Goal: Find contact information: Find contact information

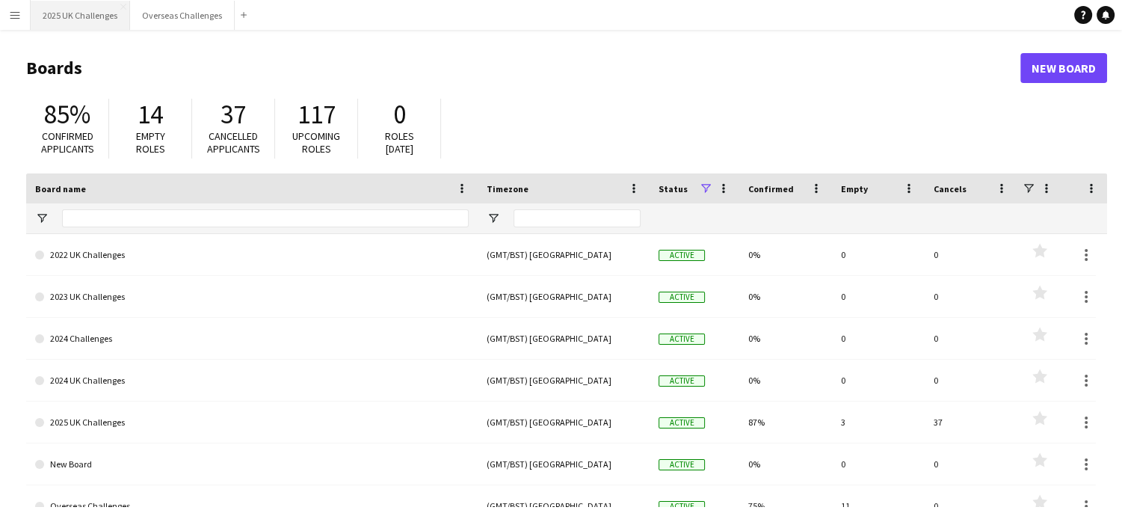
click at [69, 13] on button "2025 UK Challenges Close" at bounding box center [80, 15] width 99 height 29
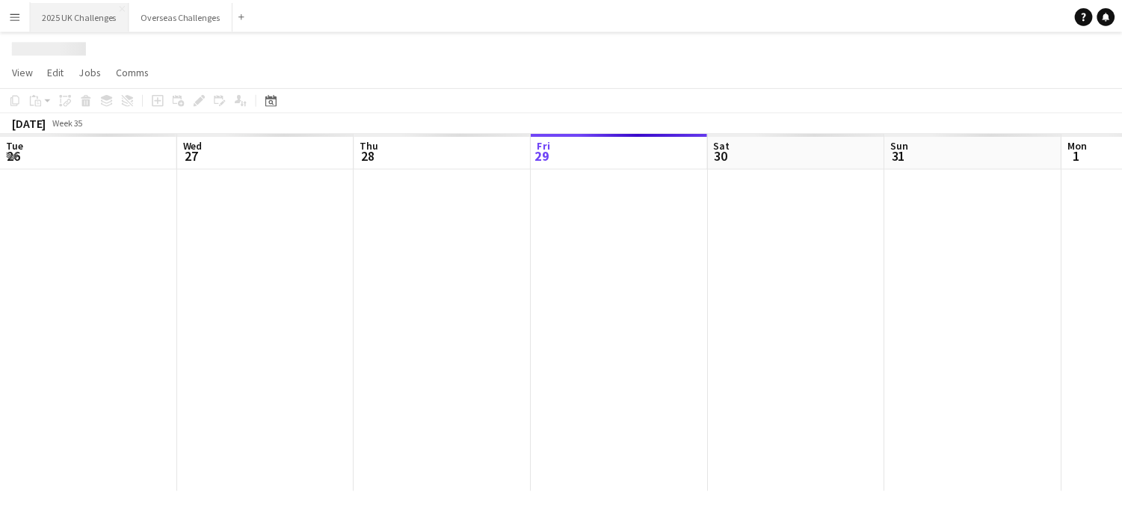
scroll to position [0, 357]
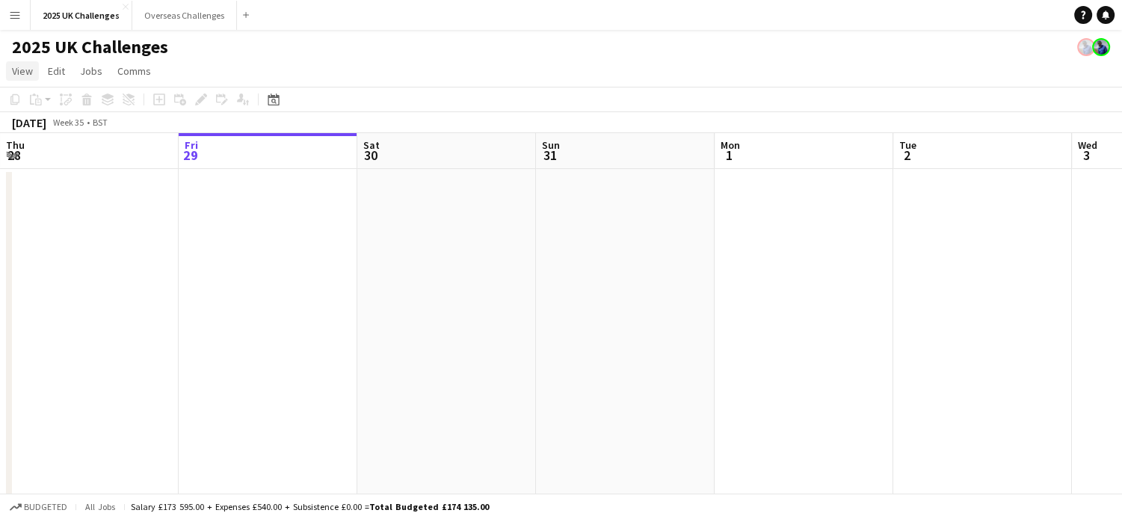
click at [28, 74] on span "View" at bounding box center [22, 70] width 21 height 13
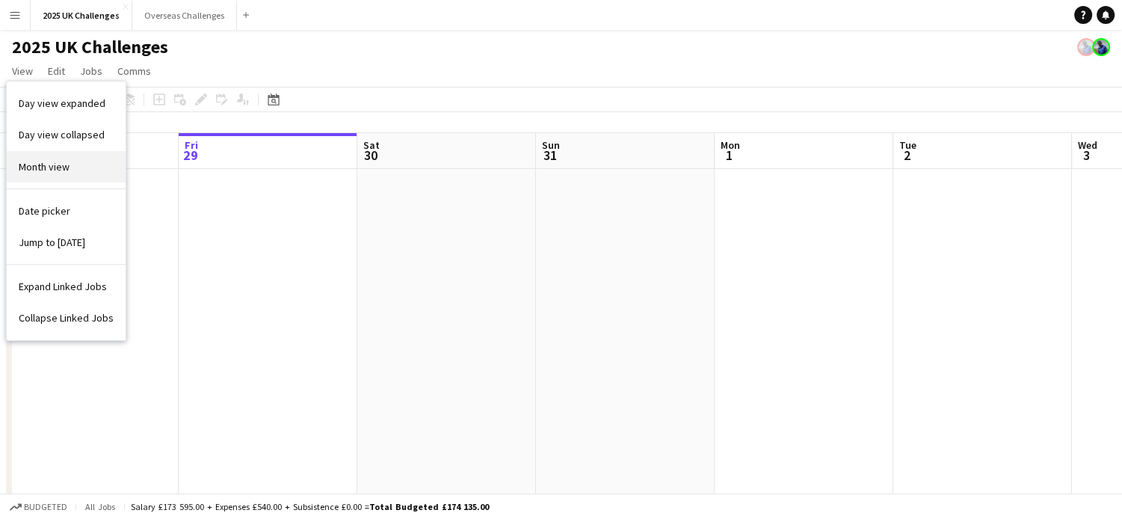
click at [57, 156] on link "Month view" at bounding box center [66, 166] width 119 height 31
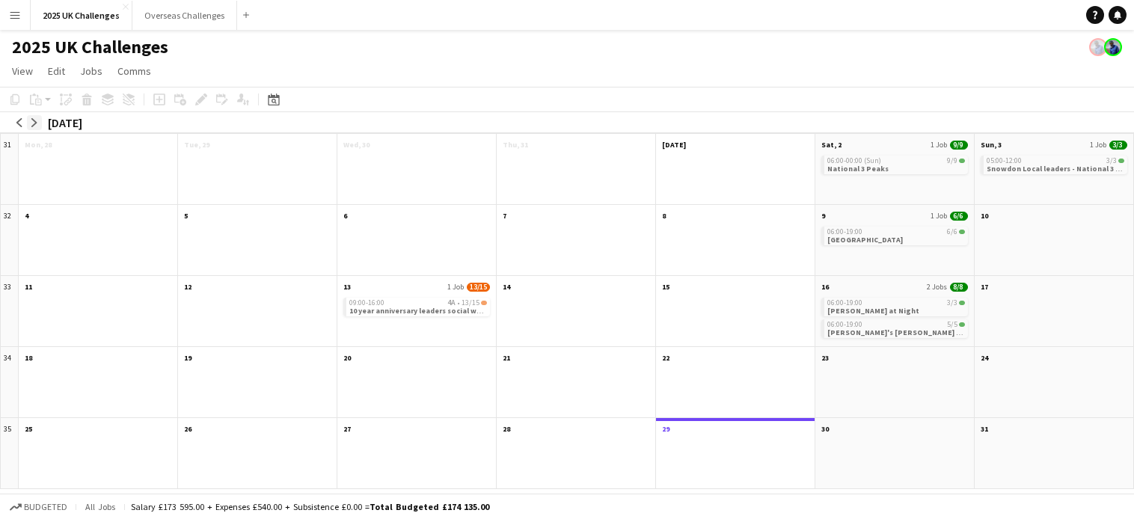
click at [30, 129] on button "arrow-right" at bounding box center [34, 122] width 15 height 15
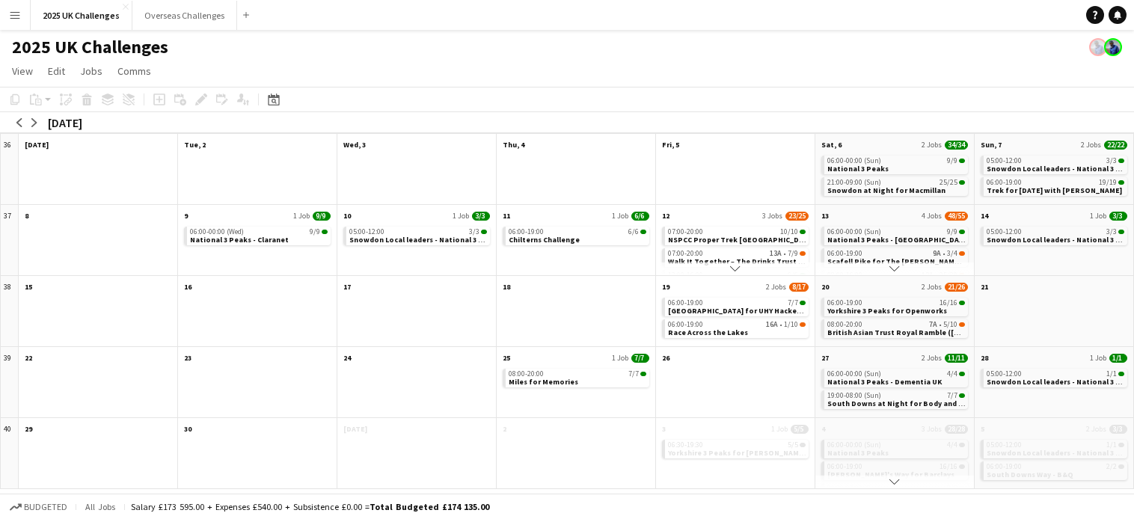
click at [956, 70] on app-page-menu "View Day view expanded Day view collapsed Month view Date picker Jump to [DATE]…" at bounding box center [567, 72] width 1134 height 28
click at [760, 167] on div at bounding box center [735, 179] width 159 height 52
click at [881, 156] on app-month-view-job-card "06:00-00:00 (Sun) 9/9 National 3 Peaks" at bounding box center [894, 165] width 147 height 19
click at [891, 144] on app-month-view-date-header "Sat, 6 2 Jobs 34/34" at bounding box center [894, 143] width 159 height 19
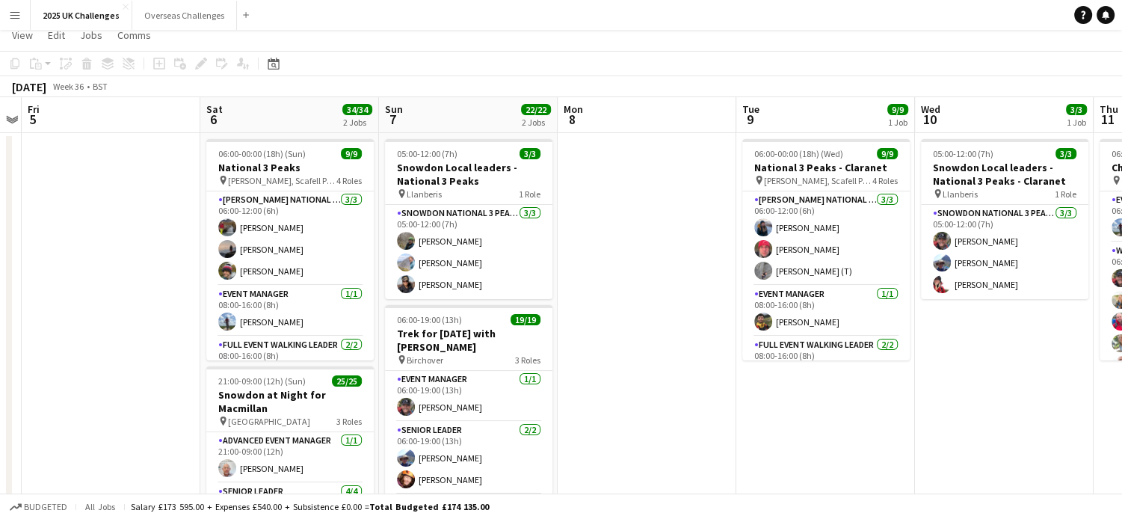
scroll to position [0, 0]
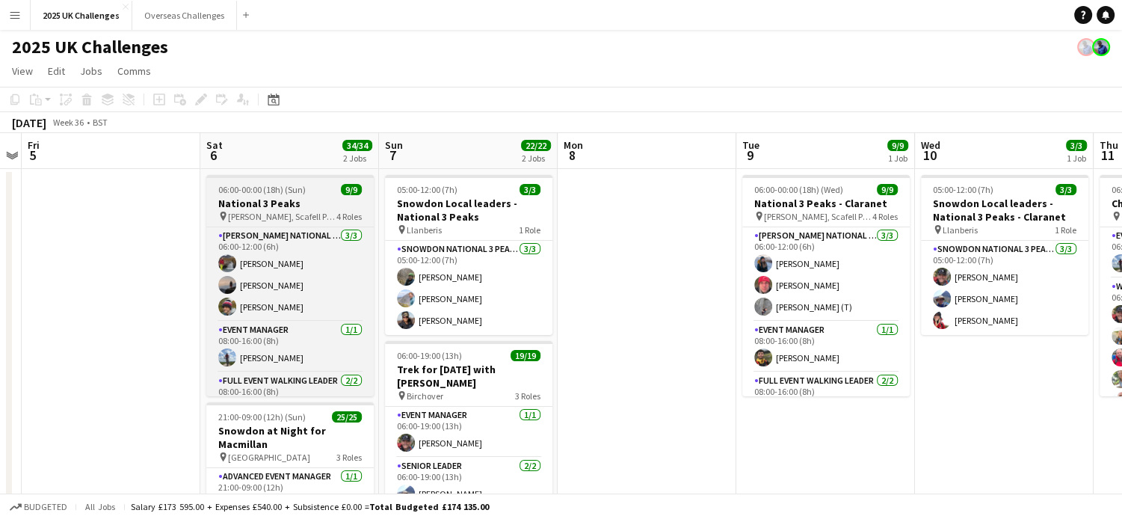
click at [293, 197] on h3 "National 3 Peaks" at bounding box center [289, 203] width 167 height 13
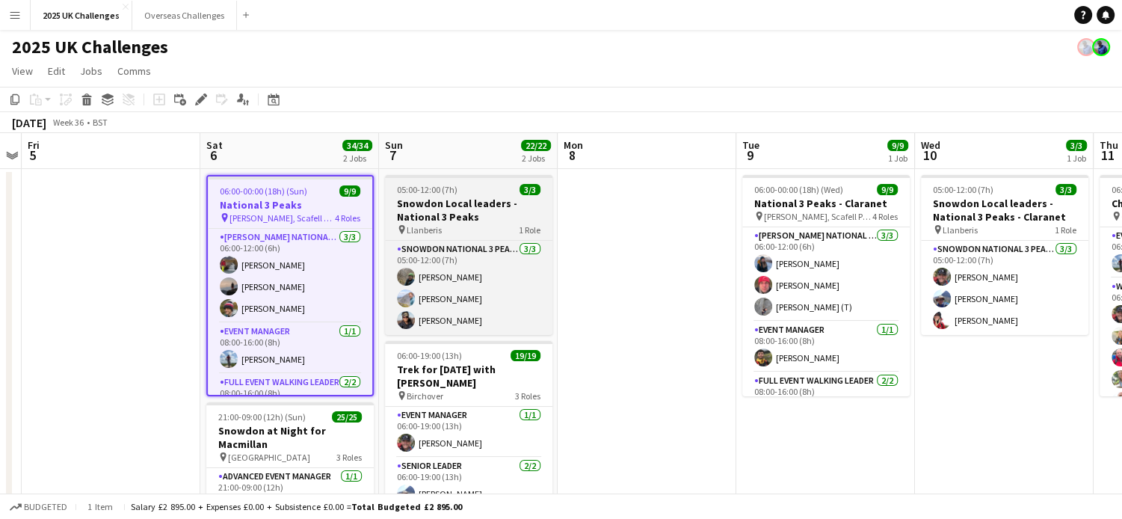
click at [476, 209] on h3 "Snowdon Local leaders - National 3 Peaks" at bounding box center [468, 210] width 167 height 27
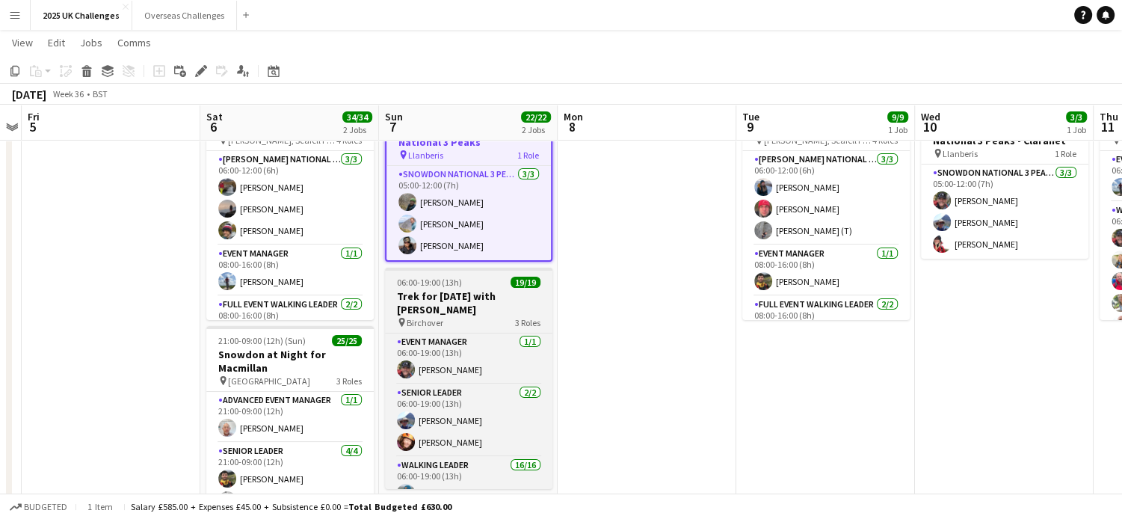
click at [460, 270] on div at bounding box center [468, 269] width 167 height 3
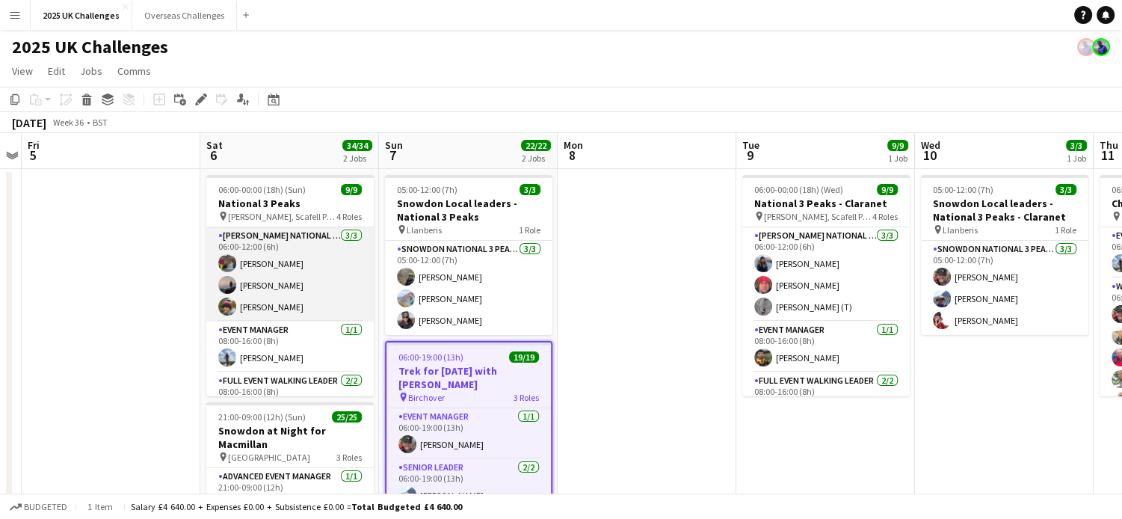
click at [294, 265] on app-card-role "[PERSON_NAME] National 3 Peaks Walking Leader [DATE] 06:00-12:00 (6h) [PERSON_N…" at bounding box center [289, 274] width 167 height 94
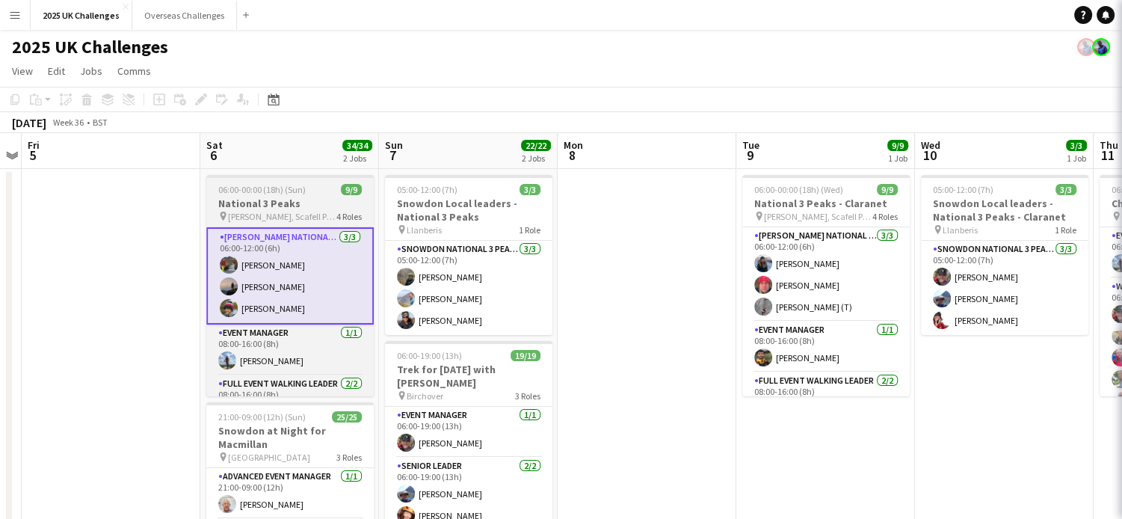
click at [299, 199] on h3 "National 3 Peaks" at bounding box center [289, 203] width 167 height 13
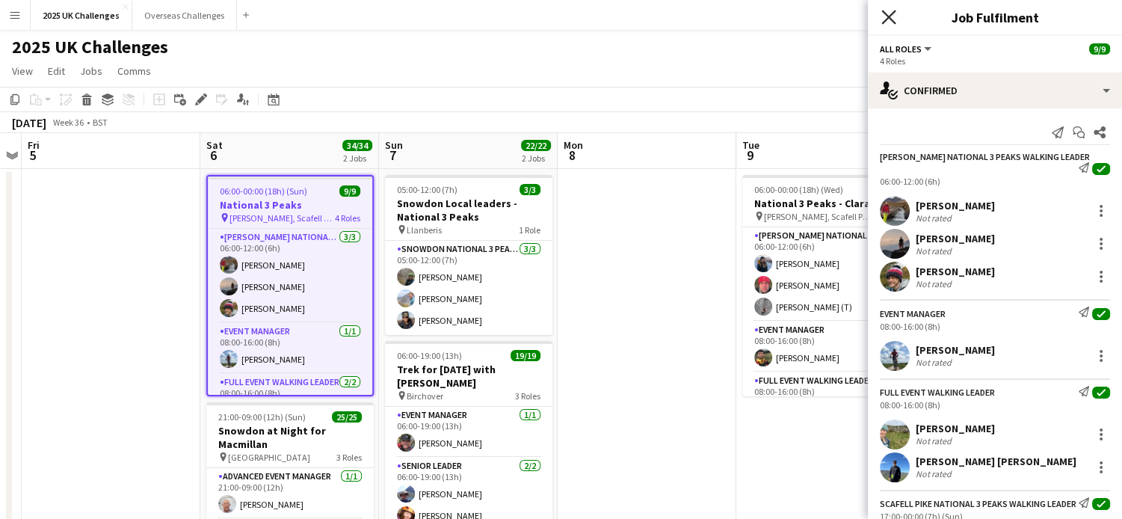
click at [888, 19] on icon "Close pop-in" at bounding box center [889, 17] width 14 height 14
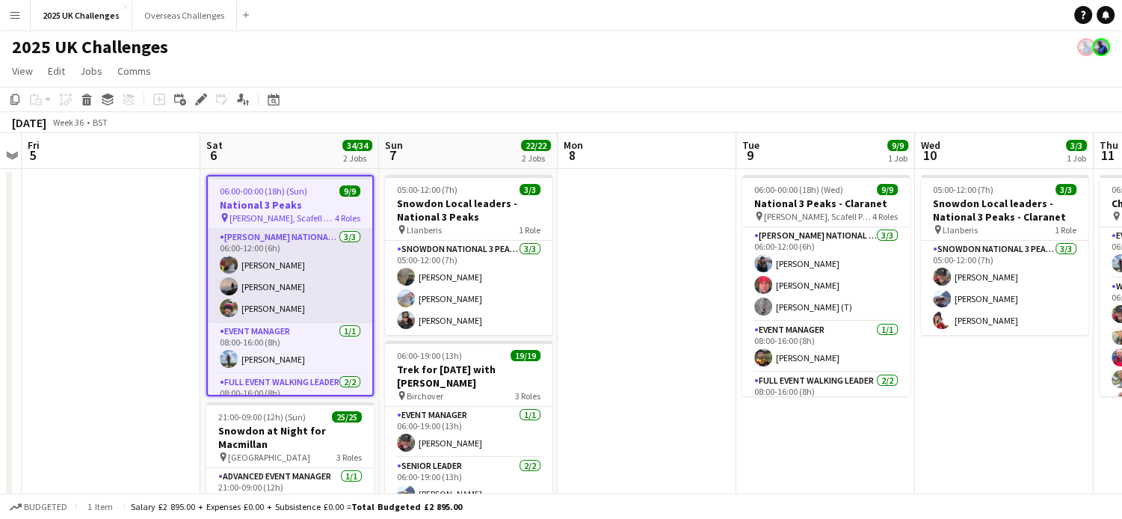
click at [255, 244] on app-card-role "[PERSON_NAME] National 3 Peaks Walking Leader [DATE] 06:00-12:00 (6h) [PERSON_N…" at bounding box center [290, 276] width 164 height 94
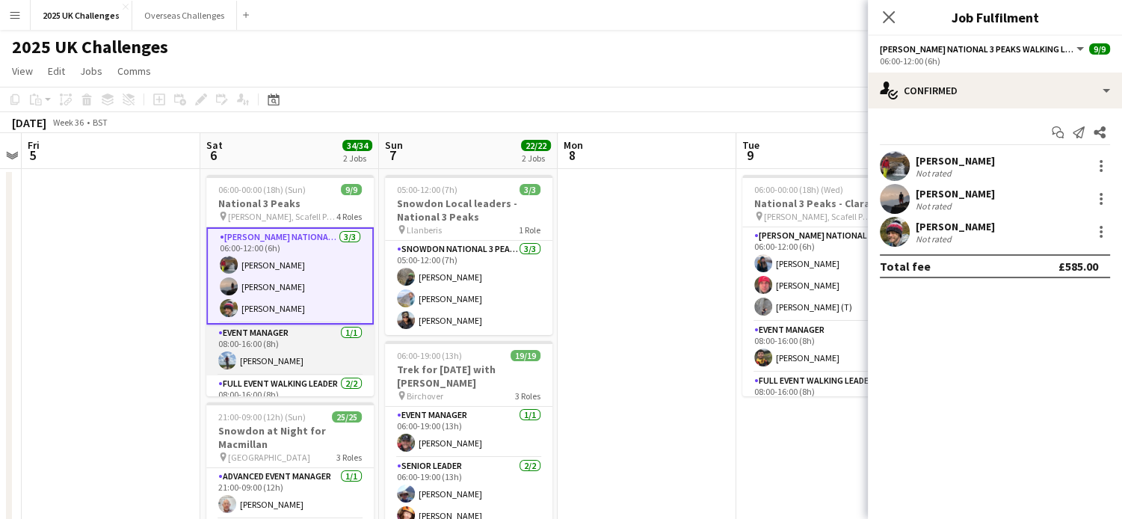
click at [248, 339] on app-card-role "Event Manager [DATE] 08:00-16:00 (8h) [PERSON_NAME]" at bounding box center [289, 350] width 167 height 51
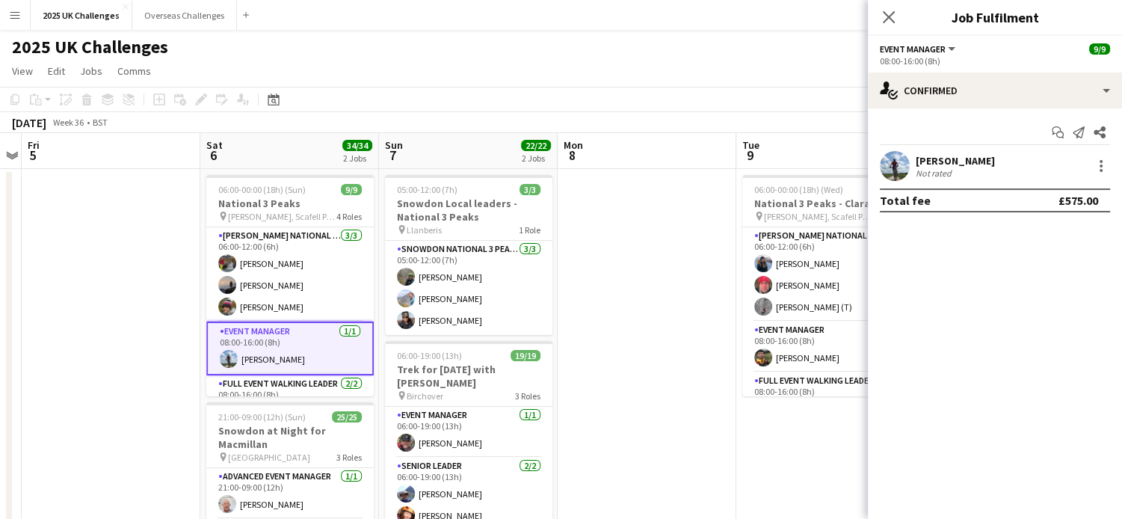
click at [951, 155] on div "[PERSON_NAME]" at bounding box center [955, 160] width 79 height 13
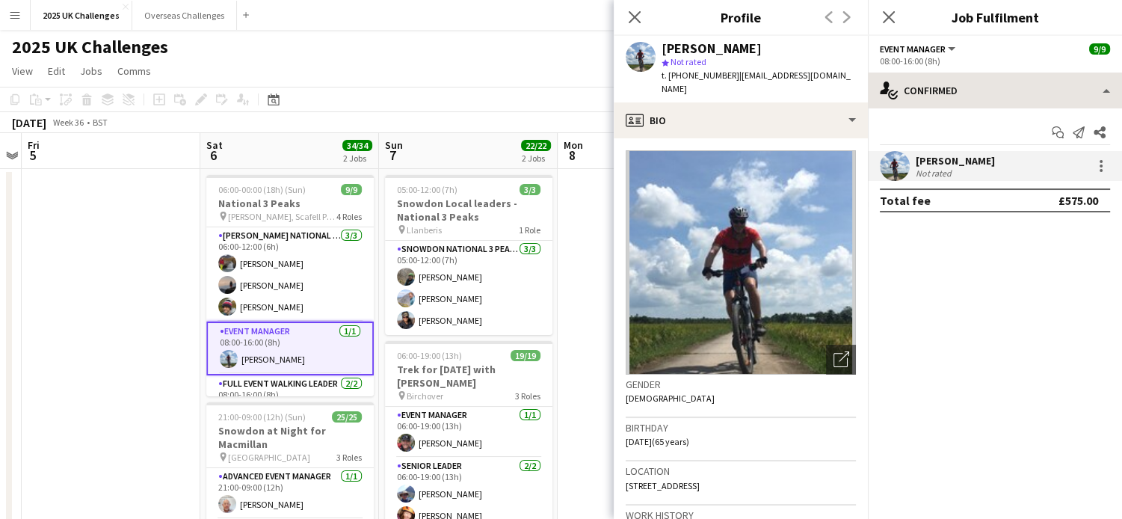
drag, startPoint x: 733, startPoint y: 73, endPoint x: 897, endPoint y: 76, distance: 164.5
click at [776, 75] on span "| [EMAIL_ADDRESS][DOMAIN_NAME]" at bounding box center [756, 82] width 189 height 25
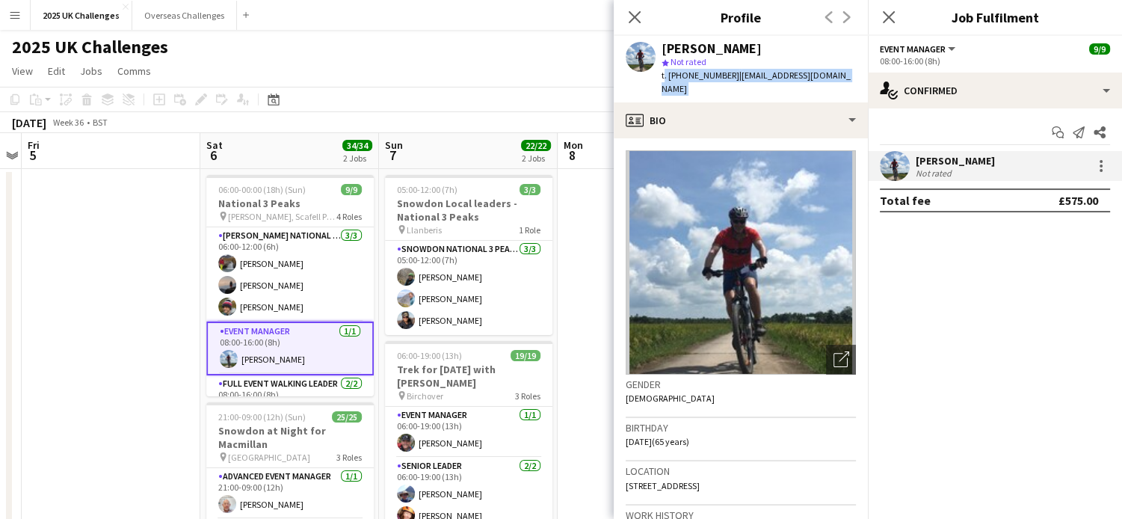
click at [776, 75] on span "| [EMAIL_ADDRESS][DOMAIN_NAME]" at bounding box center [756, 82] width 189 height 25
drag, startPoint x: 776, startPoint y: 75, endPoint x: 766, endPoint y: 76, distance: 10.5
click at [766, 76] on span "| [EMAIL_ADDRESS][DOMAIN_NAME]" at bounding box center [756, 82] width 189 height 25
click at [844, 74] on app-profile-header "[PERSON_NAME] star Not rated t. [PHONE_NUMBER] | [EMAIL_ADDRESS][DOMAIN_NAME]" at bounding box center [741, 69] width 254 height 67
drag, startPoint x: 835, startPoint y: 73, endPoint x: 733, endPoint y: 74, distance: 102.4
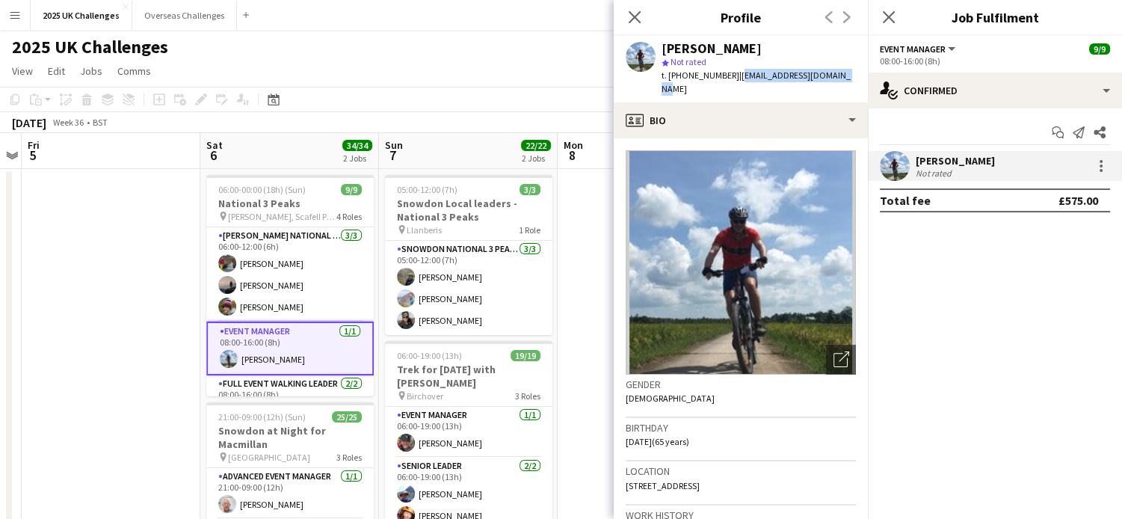
click at [733, 74] on div "[PERSON_NAME] star Not rated t. [PHONE_NUMBER] | [EMAIL_ADDRESS][DOMAIN_NAME]" at bounding box center [741, 69] width 254 height 67
copy span "[EMAIL_ADDRESS][DOMAIN_NAME]"
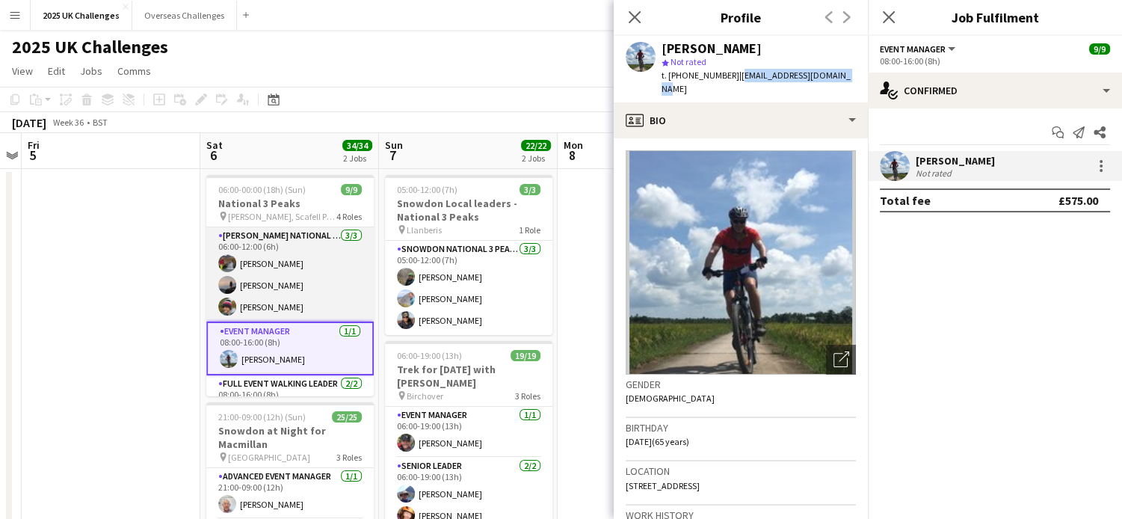
click at [298, 243] on app-card-role "[PERSON_NAME] National 3 Peaks Walking Leader [DATE] 06:00-12:00 (6h) [PERSON_N…" at bounding box center [289, 274] width 167 height 94
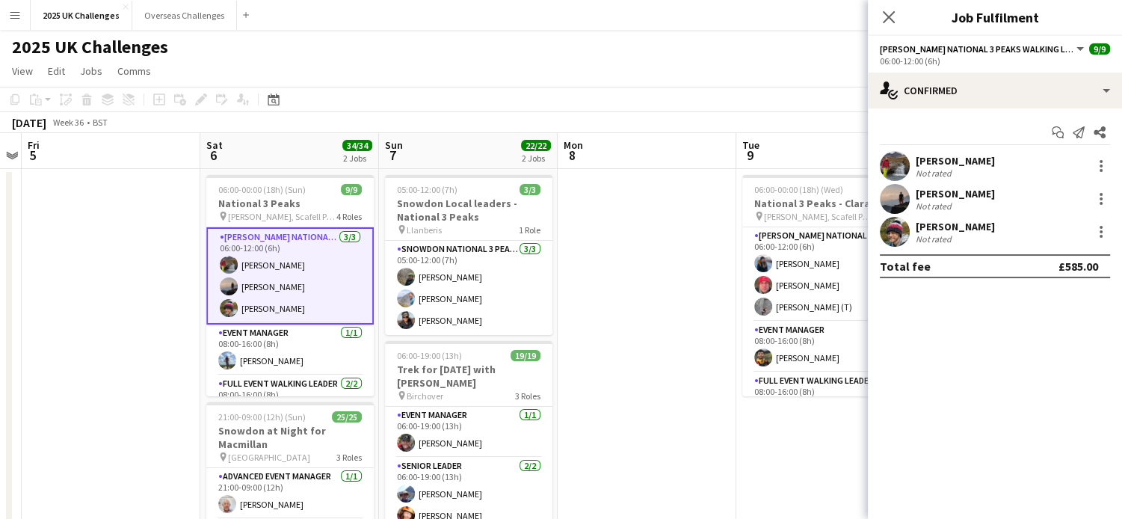
click at [947, 171] on div "Not rated" at bounding box center [935, 172] width 39 height 11
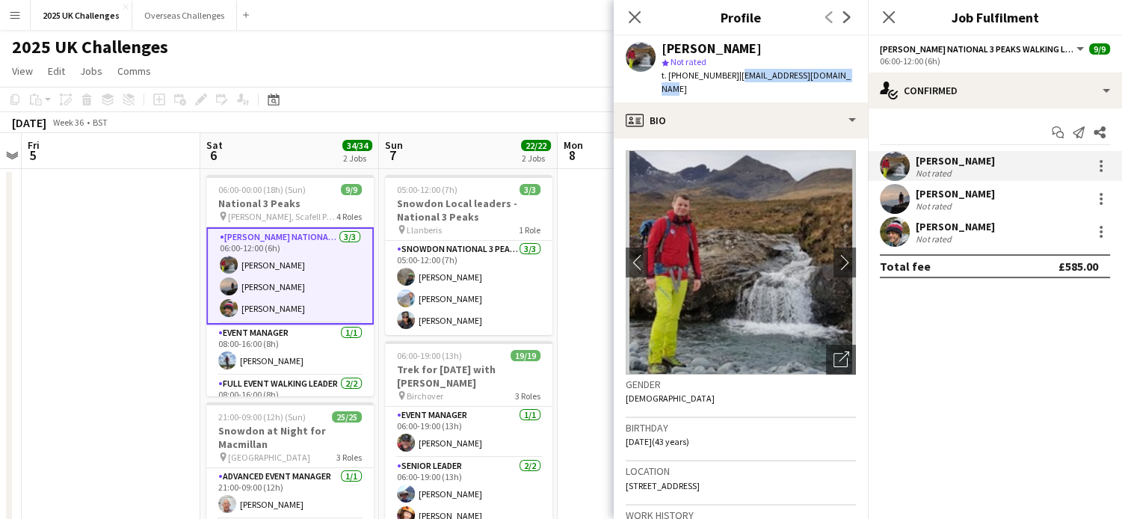
drag, startPoint x: 733, startPoint y: 73, endPoint x: 843, endPoint y: 76, distance: 110.7
click at [843, 76] on div "[PERSON_NAME] star Not rated t. [PHONE_NUMBER] | [EMAIL_ADDRESS][DOMAIN_NAME]" at bounding box center [741, 69] width 254 height 67
copy span "[EMAIL_ADDRESS][DOMAIN_NAME]"
click at [951, 198] on div "[PERSON_NAME]" at bounding box center [955, 193] width 79 height 13
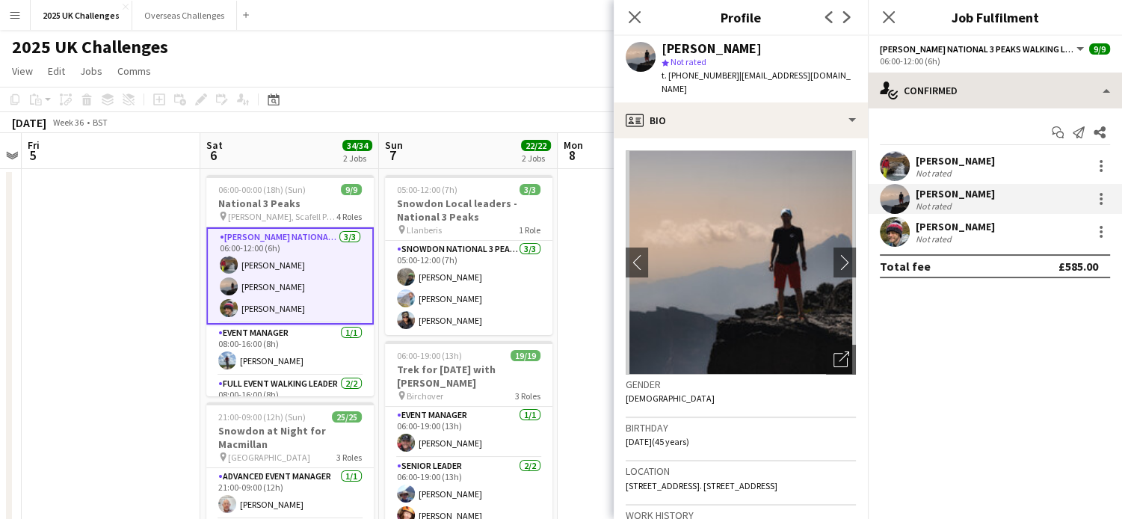
drag, startPoint x: 733, startPoint y: 75, endPoint x: 871, endPoint y: 76, distance: 138.3
drag, startPoint x: 871, startPoint y: 76, endPoint x: 779, endPoint y: 67, distance: 92.3
click at [779, 67] on div "star Not rated" at bounding box center [759, 61] width 194 height 13
click at [806, 73] on span "| [EMAIL_ADDRESS][DOMAIN_NAME]" at bounding box center [756, 82] width 189 height 25
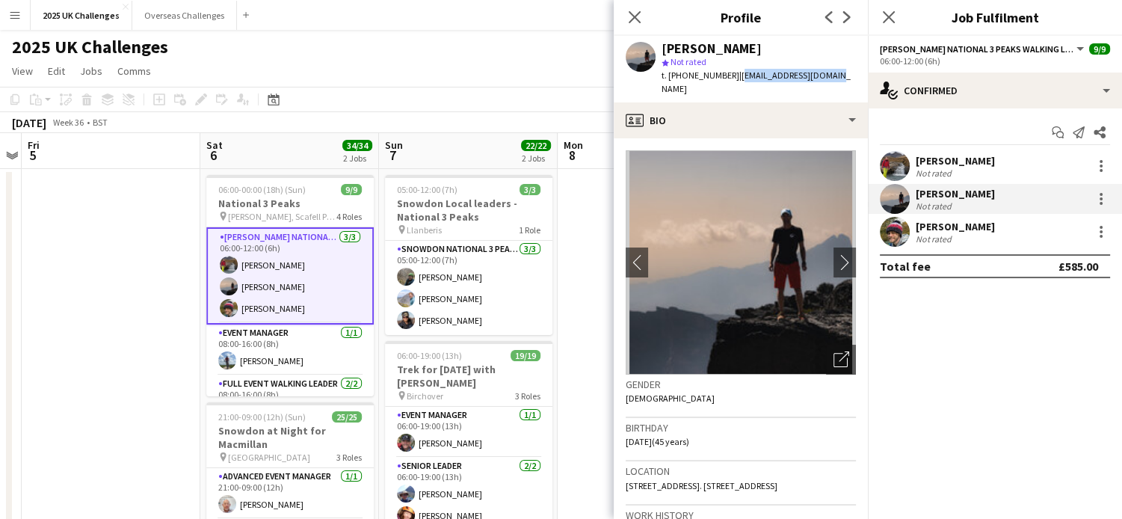
drag, startPoint x: 834, startPoint y: 76, endPoint x: 731, endPoint y: 77, distance: 102.4
click at [731, 77] on div "[PERSON_NAME] star Not rated t. [PHONE_NUMBER] | [EMAIL_ADDRESS][DOMAIN_NAME]" at bounding box center [741, 69] width 254 height 67
copy span "[EMAIL_ADDRESS][DOMAIN_NAME]"
click at [951, 224] on div "[PERSON_NAME]" at bounding box center [955, 226] width 79 height 13
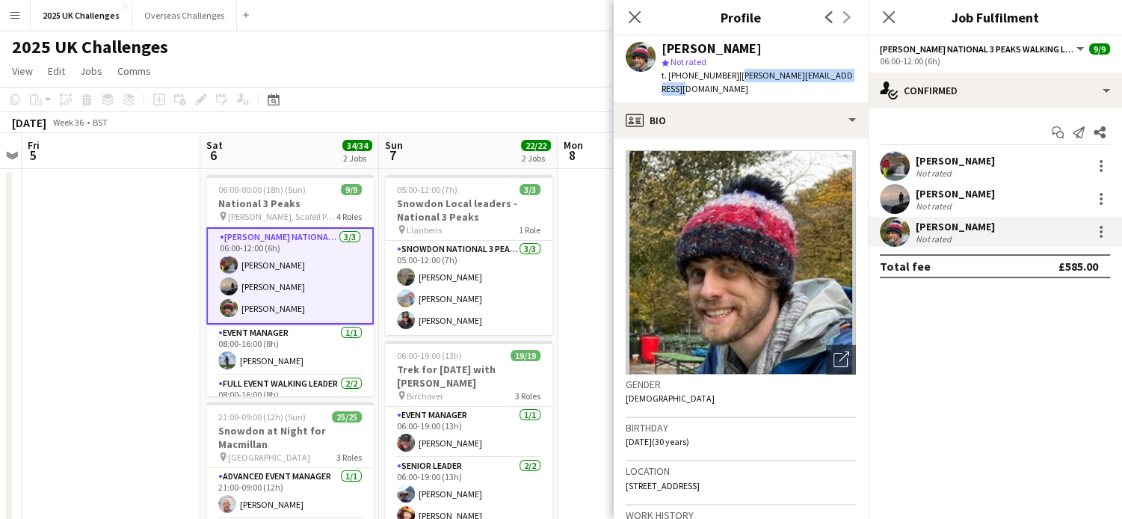
drag, startPoint x: 732, startPoint y: 76, endPoint x: 855, endPoint y: 84, distance: 123.0
click at [855, 84] on div "t. [PHONE_NUMBER] | [PERSON_NAME][EMAIL_ADDRESS][DOMAIN_NAME]" at bounding box center [759, 82] width 194 height 27
copy span "[PERSON_NAME][EMAIL_ADDRESS][DOMAIN_NAME]"
drag, startPoint x: 278, startPoint y: 347, endPoint x: 278, endPoint y: 324, distance: 23.2
click at [277, 347] on app-card-role "Event Manager [DATE] 08:00-16:00 (8h) [PERSON_NAME]" at bounding box center [289, 350] width 167 height 51
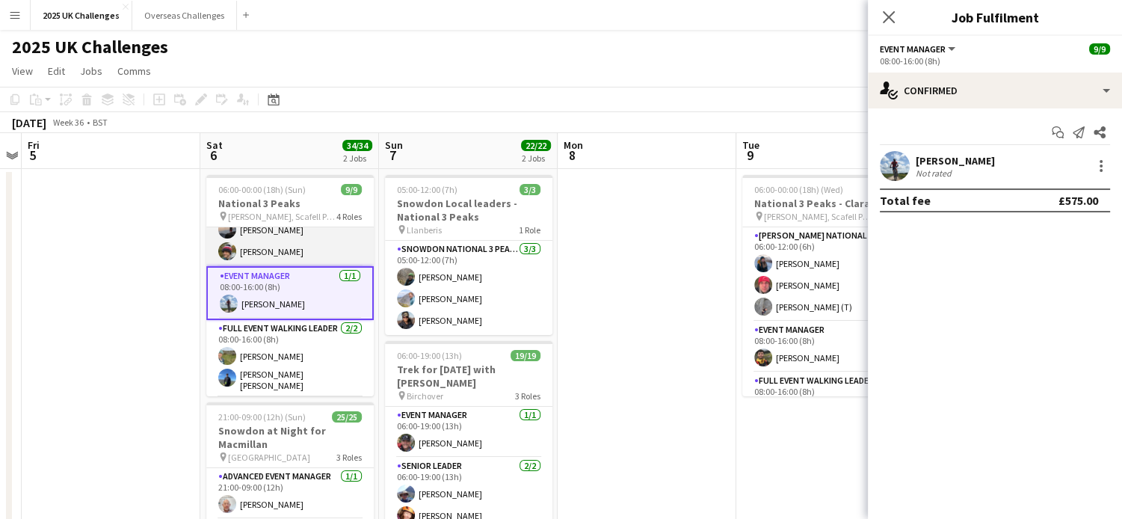
scroll to position [75, 0]
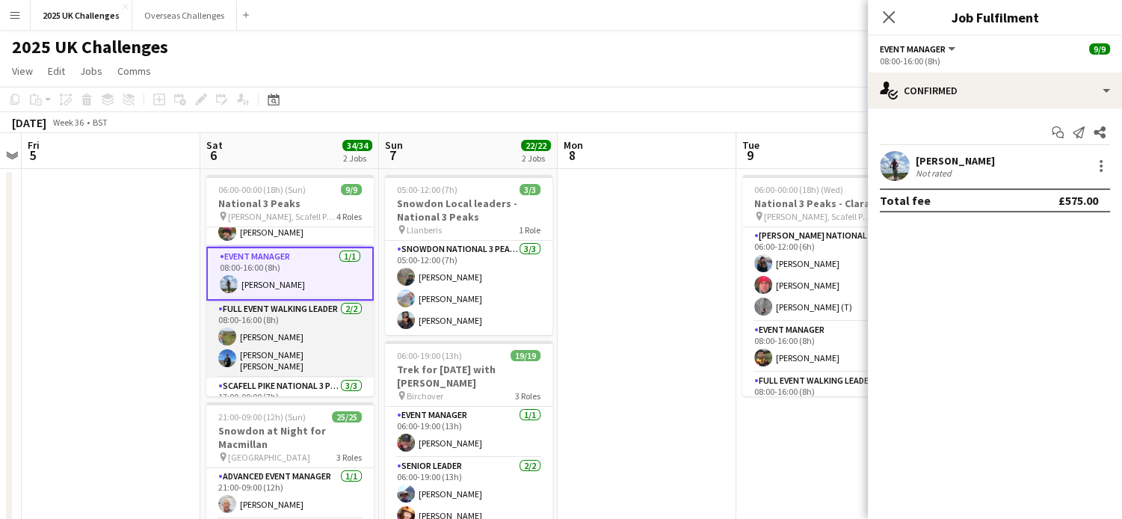
click at [287, 324] on app-card-role "Full Event Walking Leader [DATE] 08:00-16:00 (8h) [PERSON_NAME] [PERSON_NAME] […" at bounding box center [289, 339] width 167 height 77
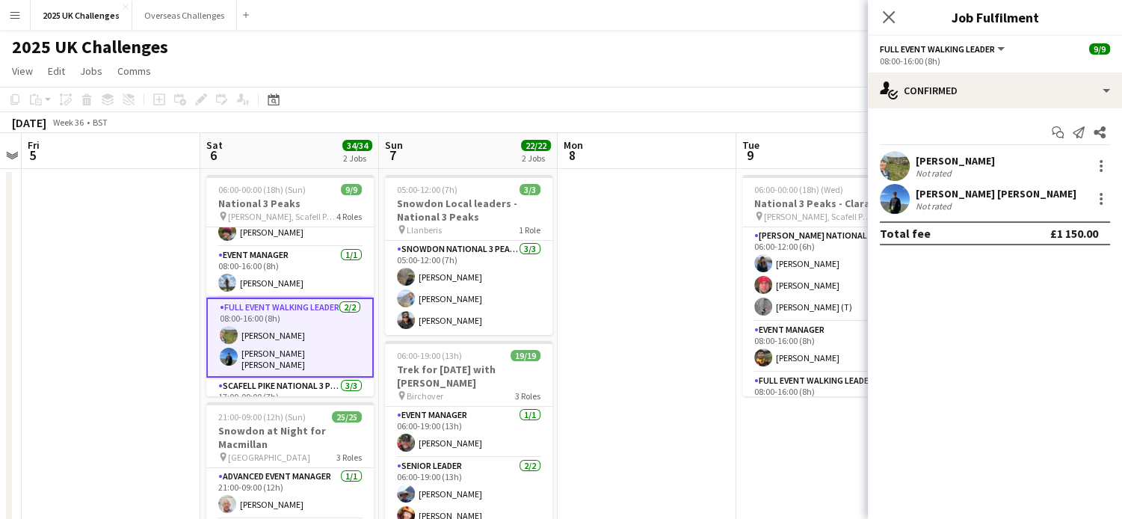
click at [963, 162] on div "[PERSON_NAME]" at bounding box center [955, 160] width 79 height 13
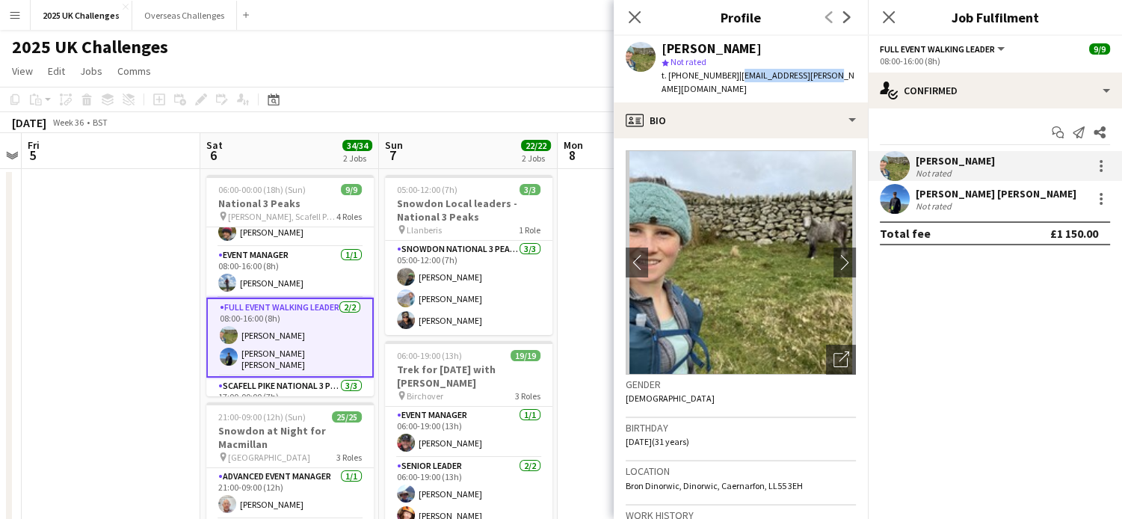
drag, startPoint x: 731, startPoint y: 79, endPoint x: 834, endPoint y: 79, distance: 102.4
click at [834, 79] on div "[PERSON_NAME] star Not rated t. [PHONE_NUMBER] | [EMAIL_ADDRESS][PERSON_NAME][D…" at bounding box center [741, 69] width 254 height 67
copy span "[EMAIL_ADDRESS][PERSON_NAME][DOMAIN_NAME]"
click at [969, 193] on div "[PERSON_NAME] [PERSON_NAME]" at bounding box center [996, 193] width 161 height 13
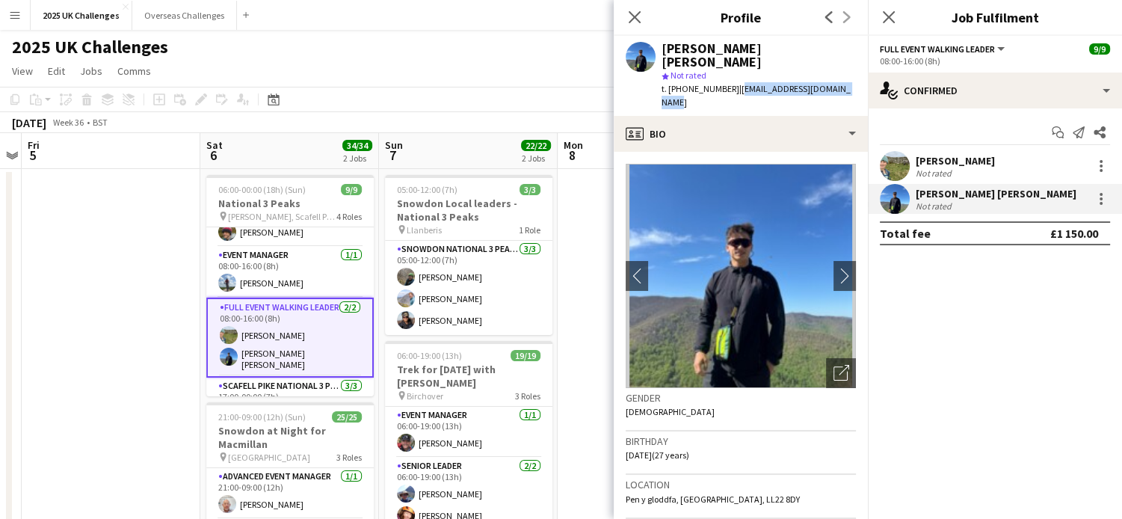
drag, startPoint x: 736, startPoint y: 73, endPoint x: 849, endPoint y: 79, distance: 113.1
click at [849, 83] on span "| [EMAIL_ADDRESS][DOMAIN_NAME]" at bounding box center [756, 95] width 189 height 25
copy span "[EMAIL_ADDRESS][DOMAIN_NAME]"
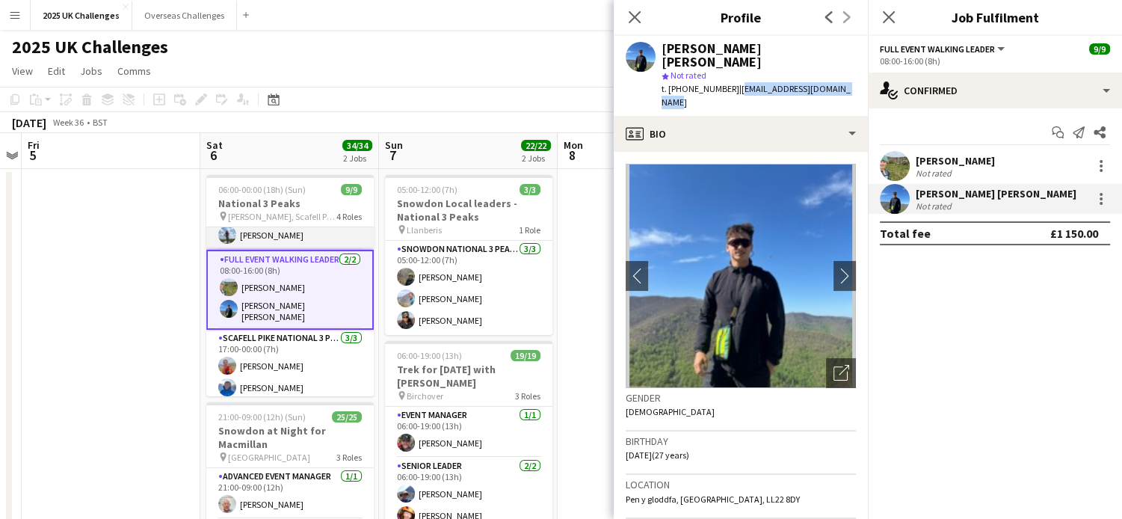
scroll to position [144, 0]
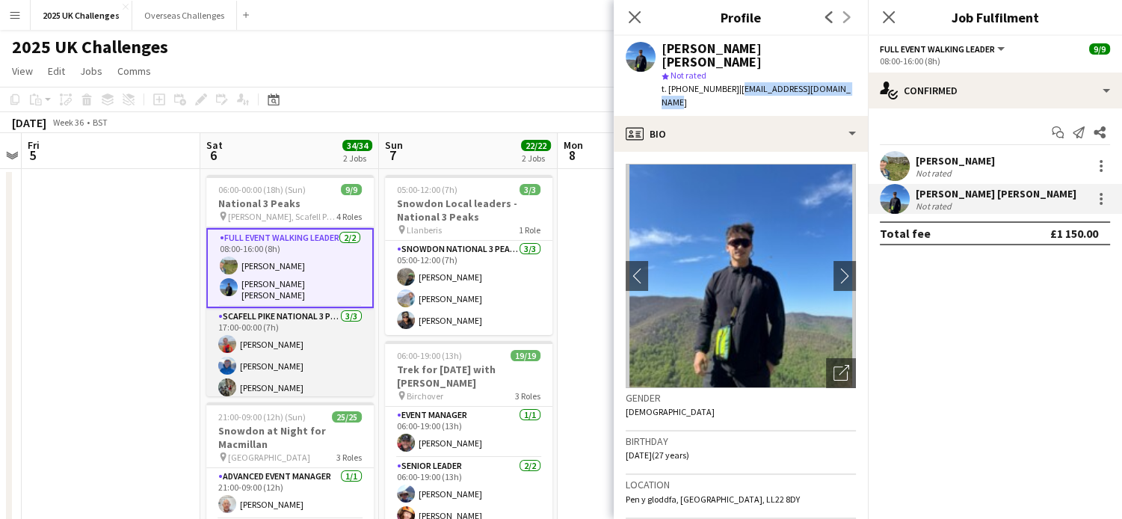
click at [297, 330] on app-card-role "Scafell Pike National 3 Peaks Walking Leader [DATE] 17:00-00:00 (7h) [PERSON_NA…" at bounding box center [289, 355] width 167 height 94
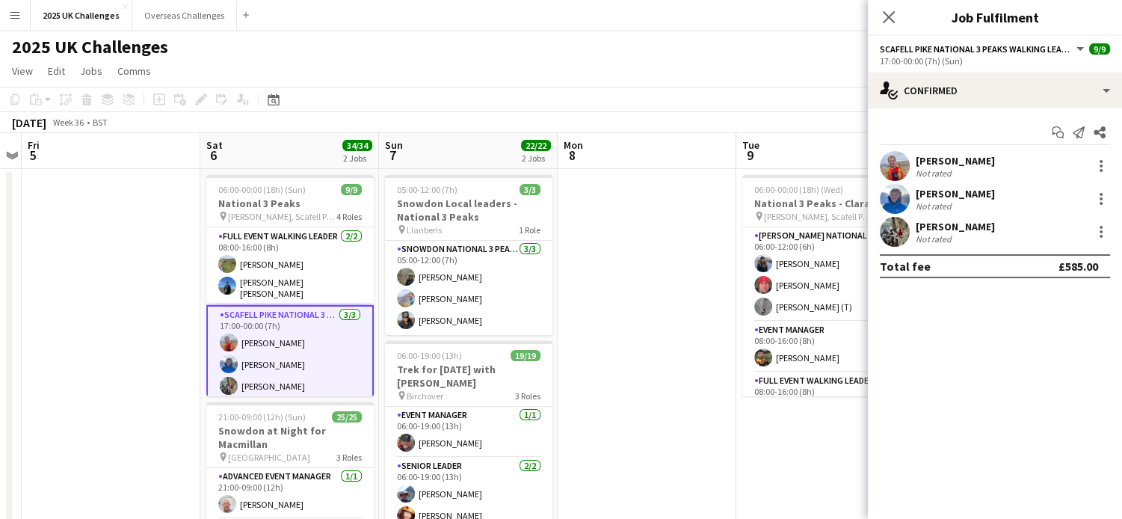
click at [972, 156] on div "[PERSON_NAME]" at bounding box center [955, 160] width 79 height 13
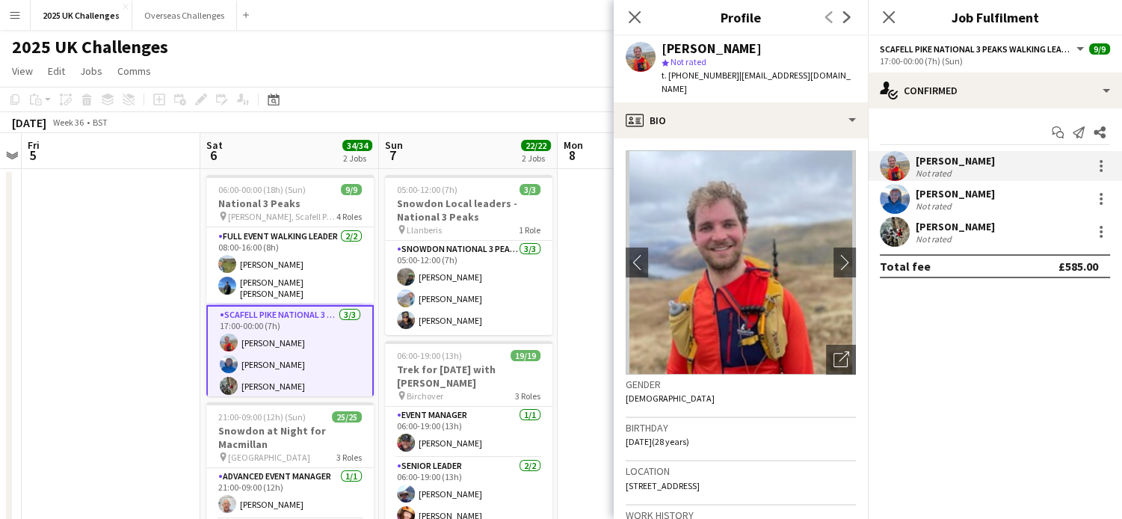
drag, startPoint x: 738, startPoint y: 75, endPoint x: 760, endPoint y: 84, distance: 23.8
click at [760, 84] on div "t. [PHONE_NUMBER] | [EMAIL_ADDRESS][DOMAIN_NAME]" at bounding box center [759, 82] width 194 height 27
copy span "[EMAIL_ADDRESS][DOMAIN_NAME]"
click at [834, 258] on app-icon "chevron-right" at bounding box center [845, 262] width 23 height 16
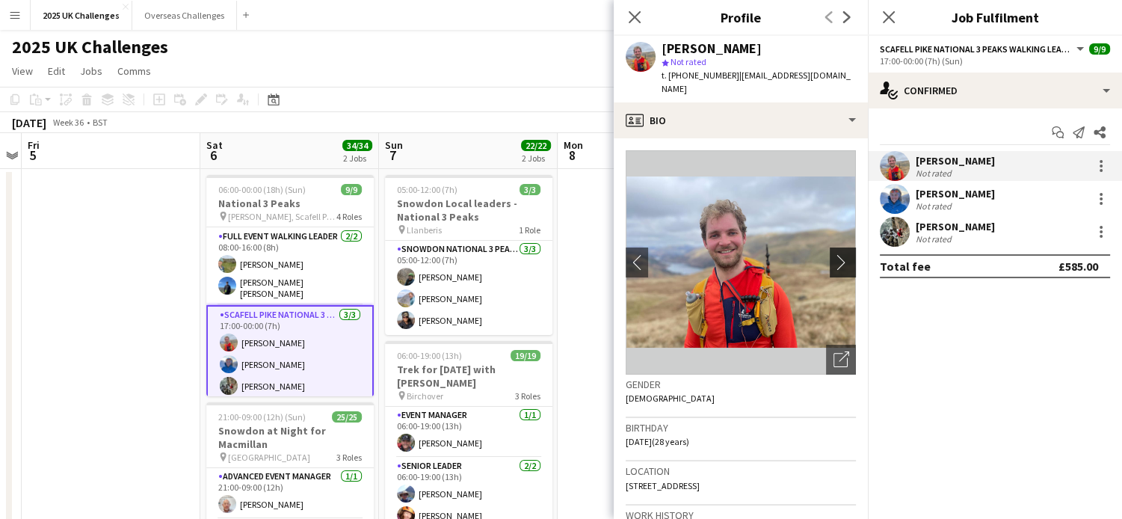
click at [834, 258] on app-icon "chevron-right" at bounding box center [845, 262] width 23 height 16
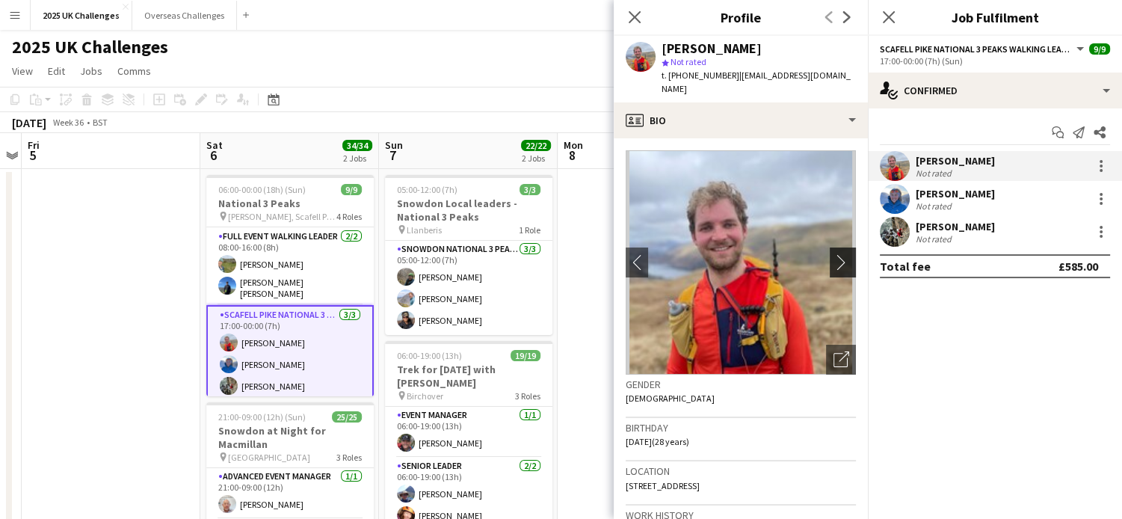
click at [834, 258] on app-icon "chevron-right" at bounding box center [845, 262] width 23 height 16
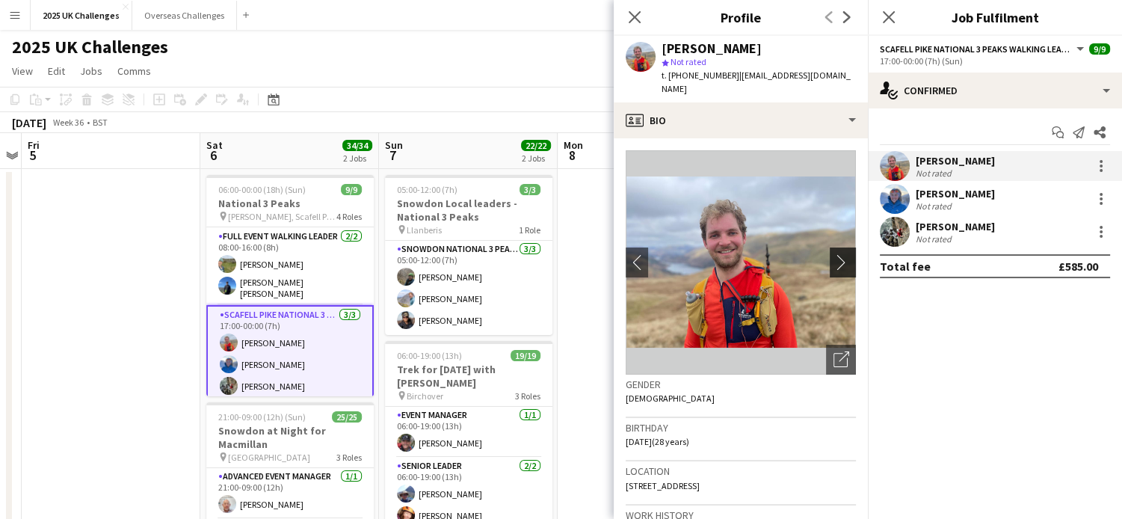
click at [834, 258] on app-icon "chevron-right" at bounding box center [845, 262] width 23 height 16
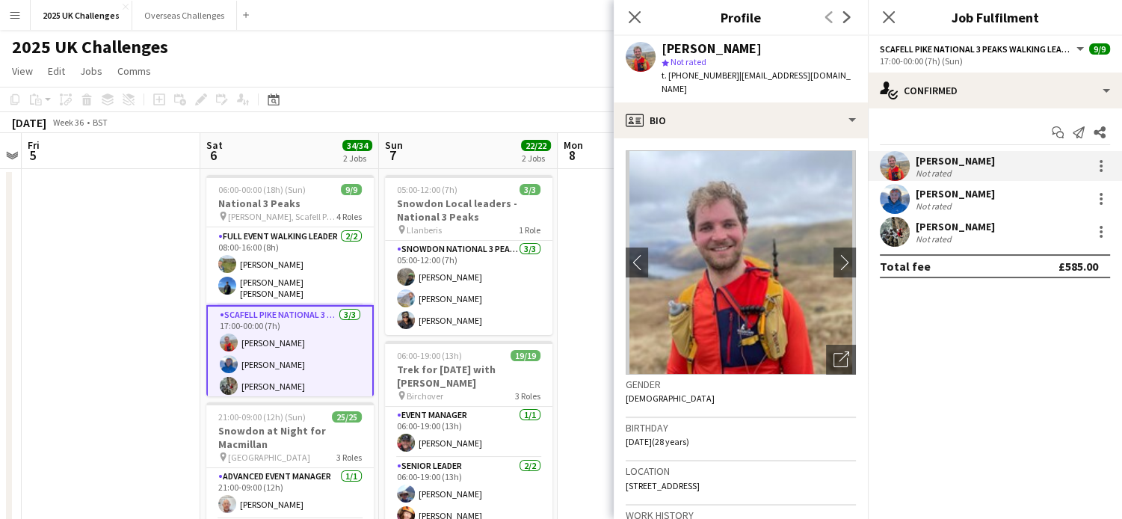
copy span "[EMAIL_ADDRESS][DOMAIN_NAME]"
drag, startPoint x: 257, startPoint y: 349, endPoint x: 262, endPoint y: 362, distance: 13.5
click at [258, 354] on app-card-role "Scafell Pike National 3 Peaks Walking Leader [DATE] 17:00-00:00 (7h) [PERSON_NA…" at bounding box center [289, 353] width 167 height 97
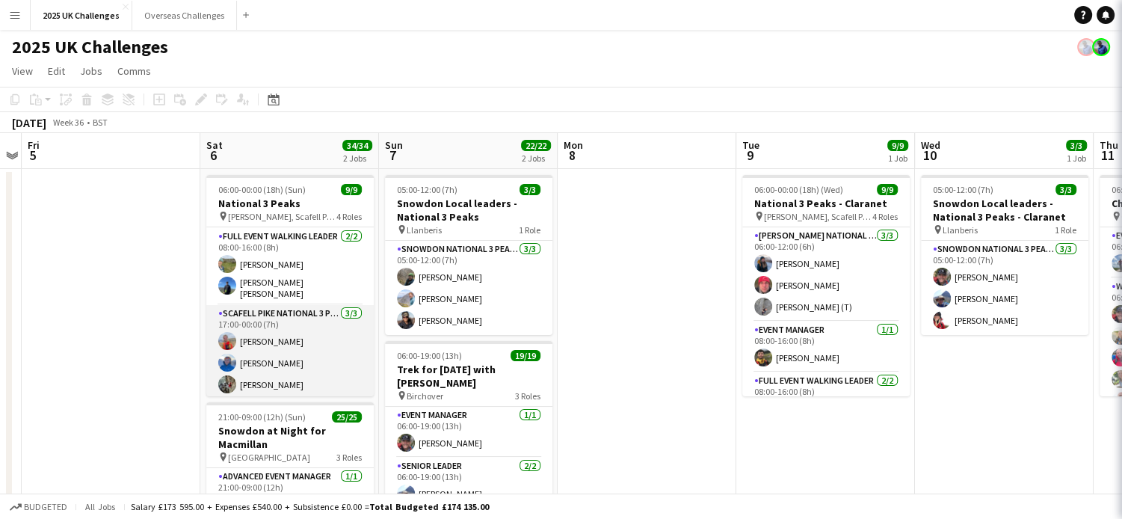
scroll to position [0, 514]
click at [270, 358] on app-card-role "Scafell Pike National 3 Peaks Walking Leader [DATE] 17:00-00:00 (7h) [PERSON_NA…" at bounding box center [289, 354] width 167 height 94
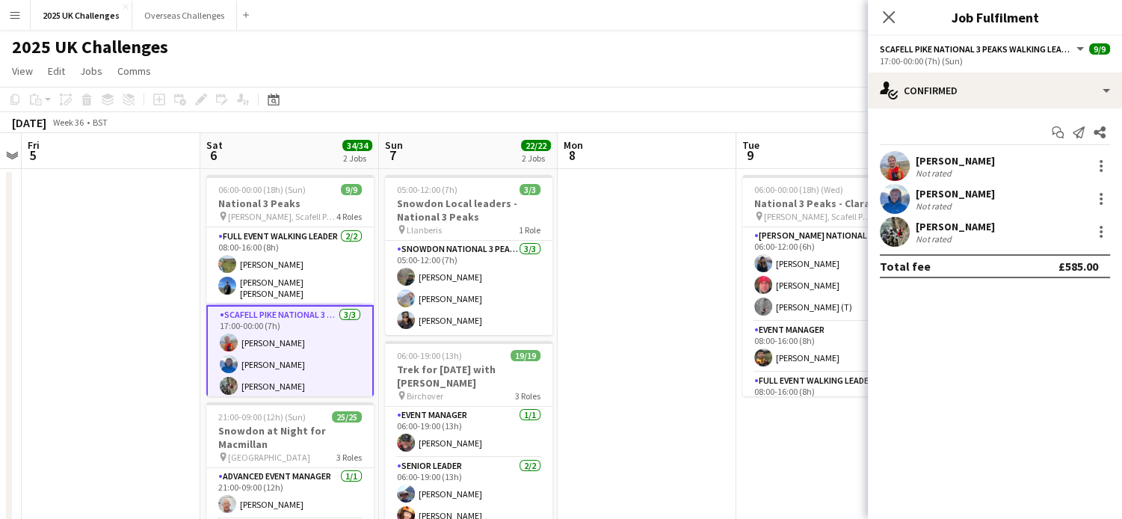
click at [954, 196] on div "[PERSON_NAME]" at bounding box center [955, 193] width 79 height 13
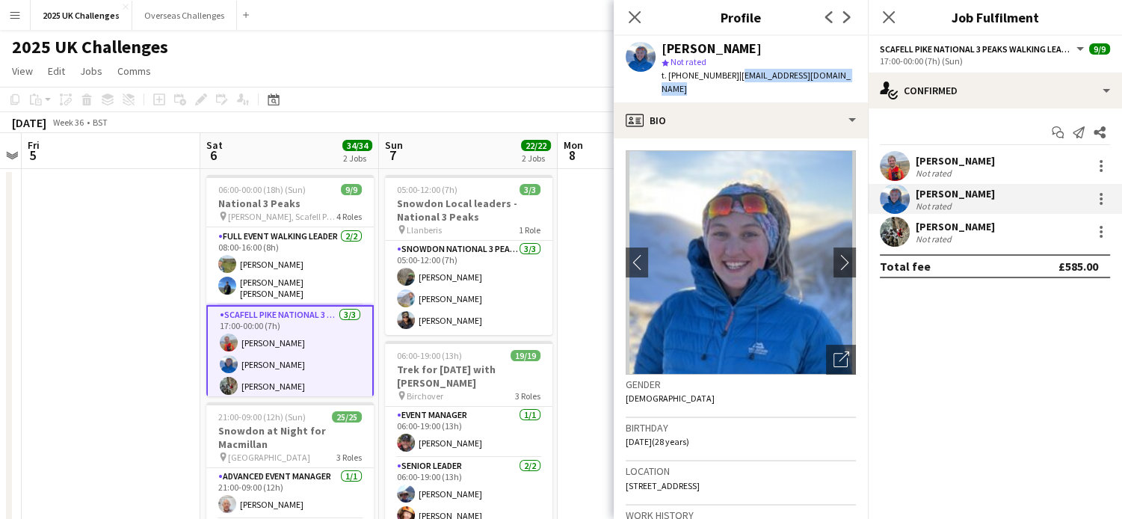
drag, startPoint x: 733, startPoint y: 75, endPoint x: 861, endPoint y: 82, distance: 128.8
click at [861, 82] on div "[PERSON_NAME] star Not rated t. [PHONE_NUMBER] | [EMAIL_ADDRESS][DOMAIN_NAME]" at bounding box center [741, 69] width 254 height 67
copy span "[EMAIL_ADDRESS][DOMAIN_NAME]"
click at [950, 227] on div "[PERSON_NAME]" at bounding box center [955, 226] width 79 height 13
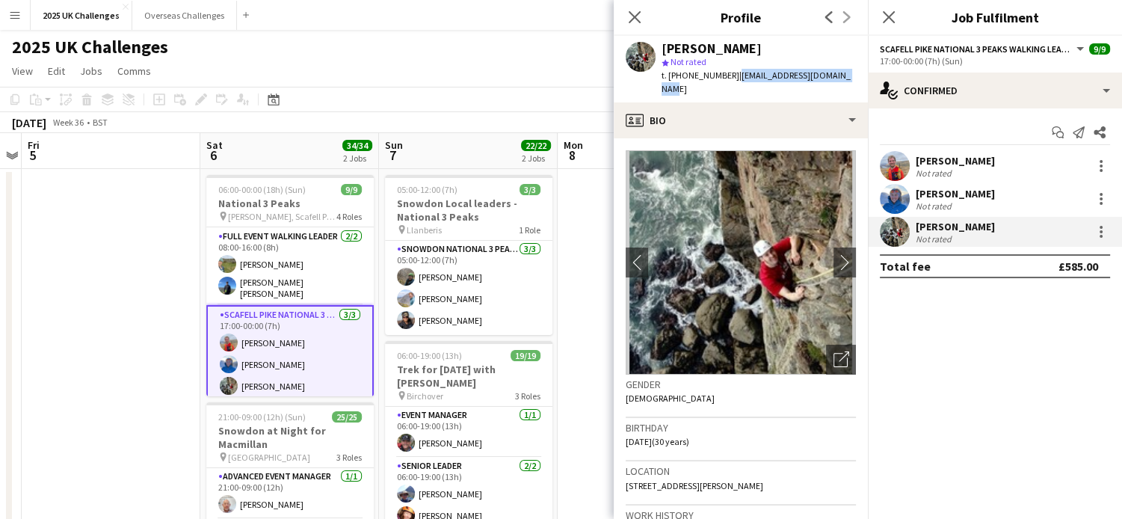
drag, startPoint x: 733, startPoint y: 74, endPoint x: 849, endPoint y: 79, distance: 115.2
click at [849, 79] on div "[PERSON_NAME] star Not rated t. [PHONE_NUMBER] | [EMAIL_ADDRESS][DOMAIN_NAME]" at bounding box center [741, 69] width 254 height 67
drag, startPoint x: 849, startPoint y: 79, endPoint x: 809, endPoint y: 76, distance: 39.7
click at [819, 76] on span "| [EMAIL_ADDRESS][DOMAIN_NAME]" at bounding box center [756, 82] width 189 height 25
click at [736, 76] on span "| [EMAIL_ADDRESS][DOMAIN_NAME]" at bounding box center [756, 82] width 189 height 25
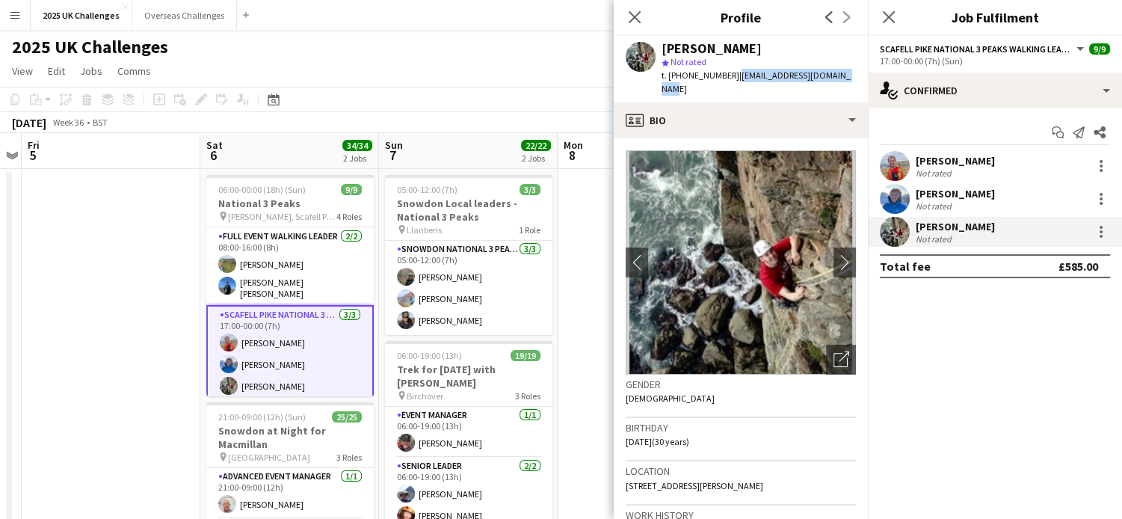
drag, startPoint x: 735, startPoint y: 75, endPoint x: 844, endPoint y: 84, distance: 109.6
click at [844, 84] on div "[PERSON_NAME] star Not rated t. [PHONE_NUMBER] | [EMAIL_ADDRESS][DOMAIN_NAME]" at bounding box center [741, 69] width 254 height 67
copy span "[EMAIL_ADDRESS][DOMAIN_NAME]"
click at [830, 247] on button "chevron-right" at bounding box center [845, 262] width 30 height 30
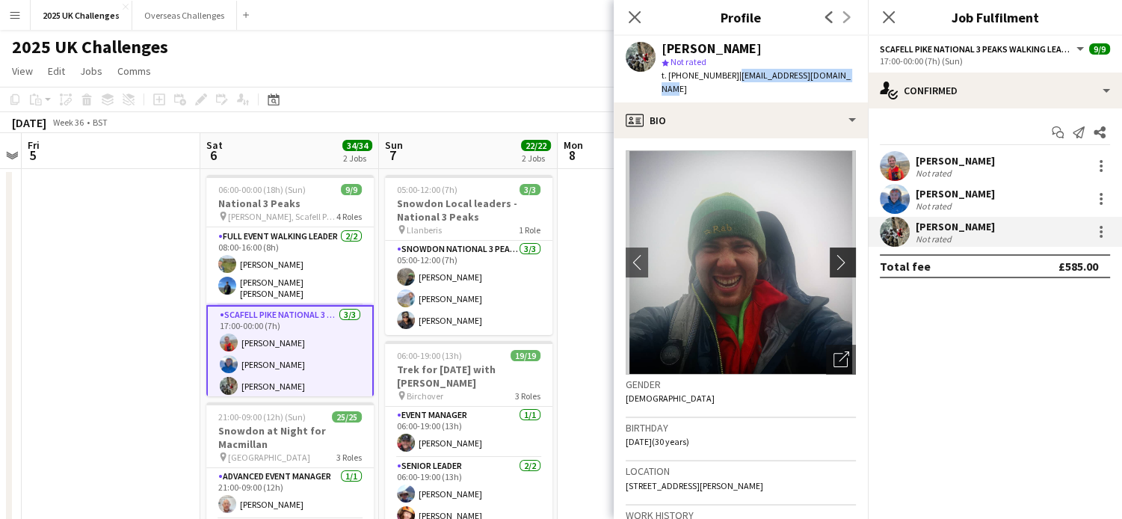
click at [839, 254] on app-icon "chevron-right" at bounding box center [845, 262] width 23 height 16
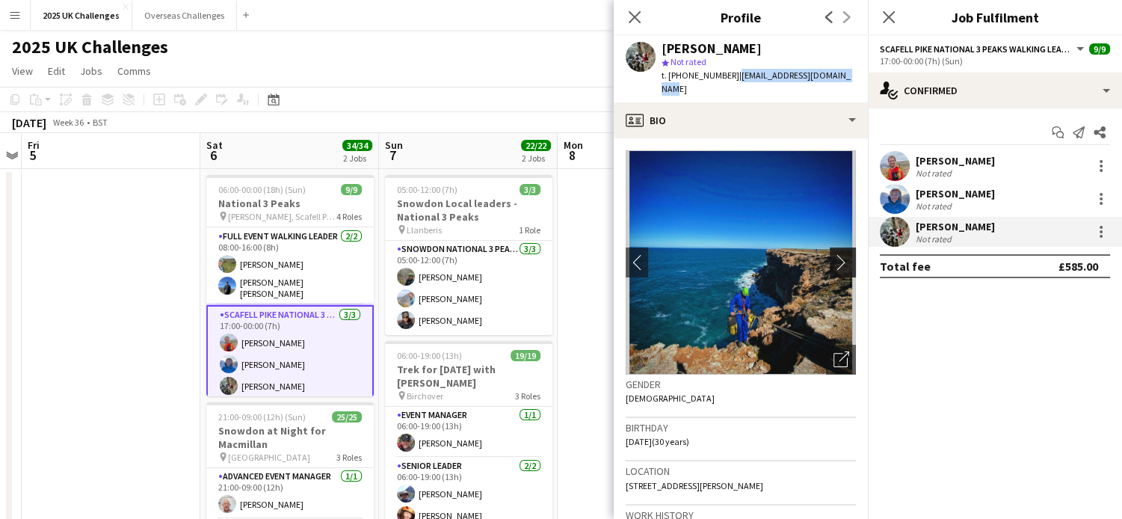
click at [839, 254] on app-icon "chevron-right" at bounding box center [845, 262] width 23 height 16
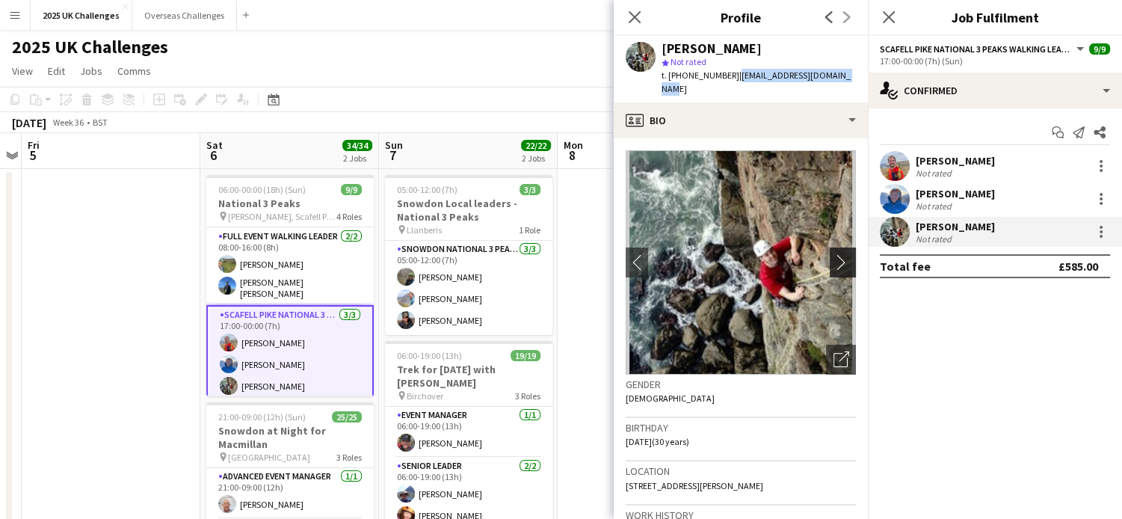
click at [838, 254] on app-icon "chevron-right" at bounding box center [845, 262] width 23 height 16
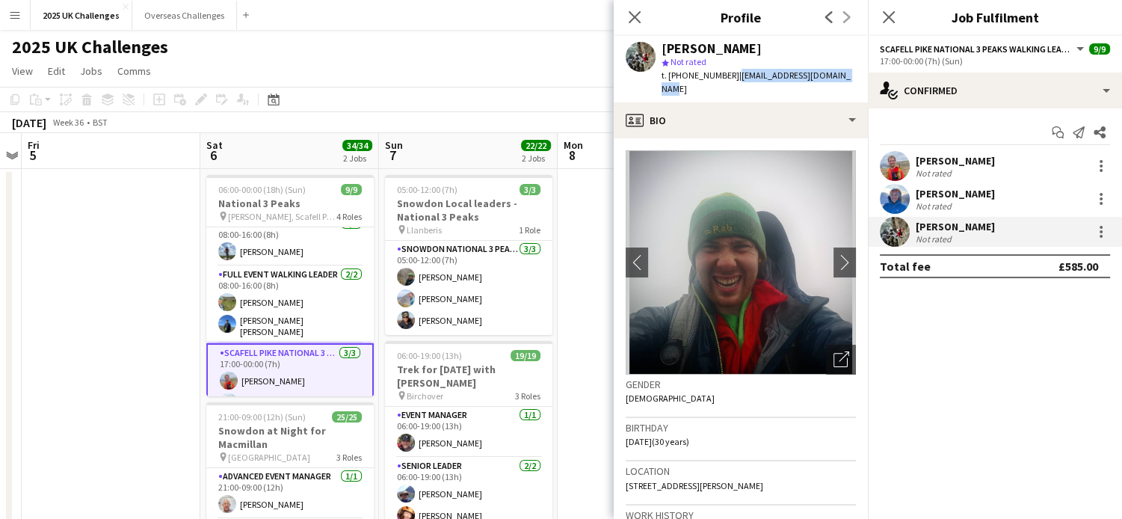
scroll to position [0, 0]
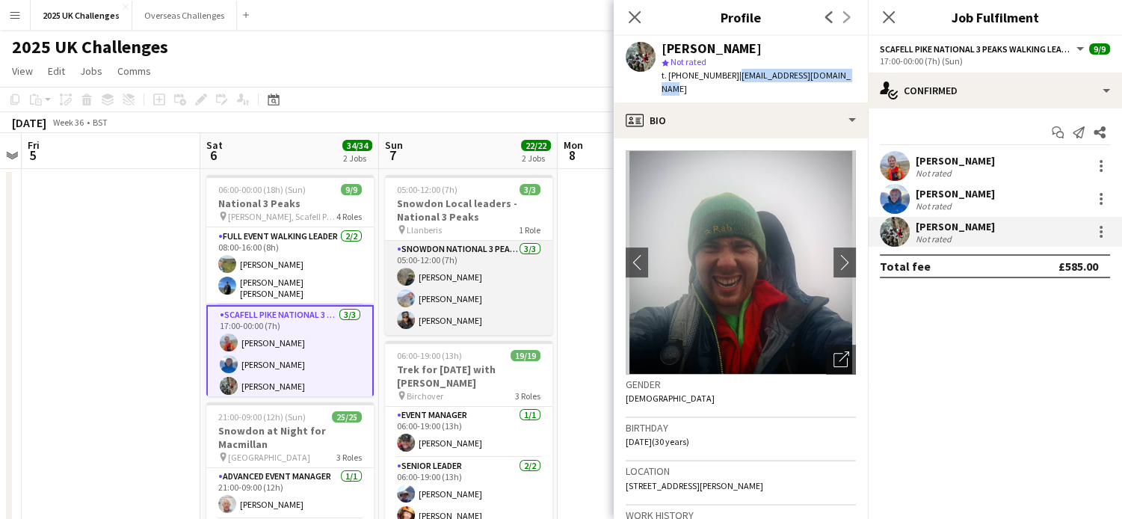
click at [482, 257] on app-card-role "Snowdon National 3 Peaks Walking Leader [DATE] 05:00-12:00 (7h) [PERSON_NAME] […" at bounding box center [468, 288] width 167 height 94
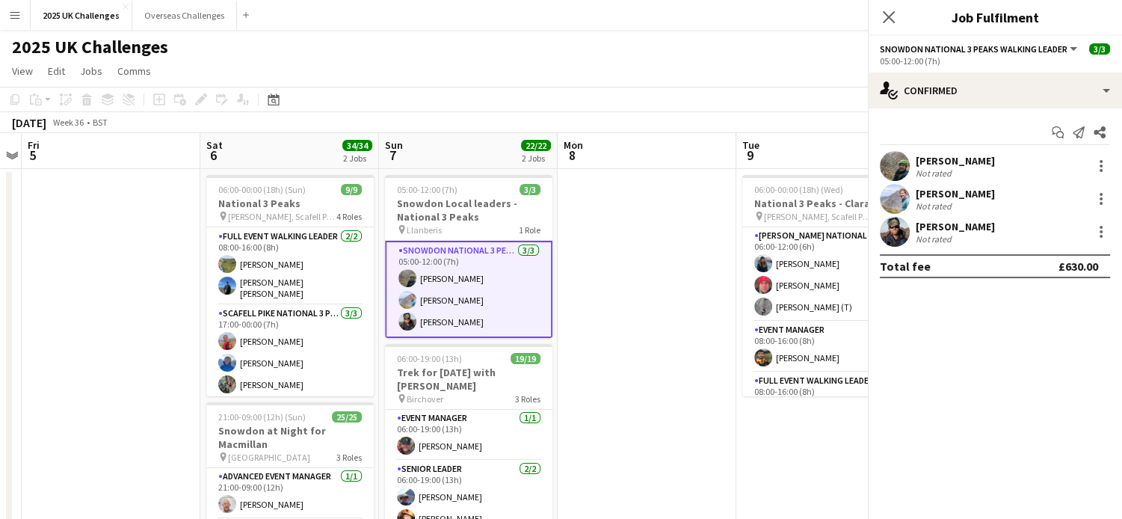
scroll to position [142, 0]
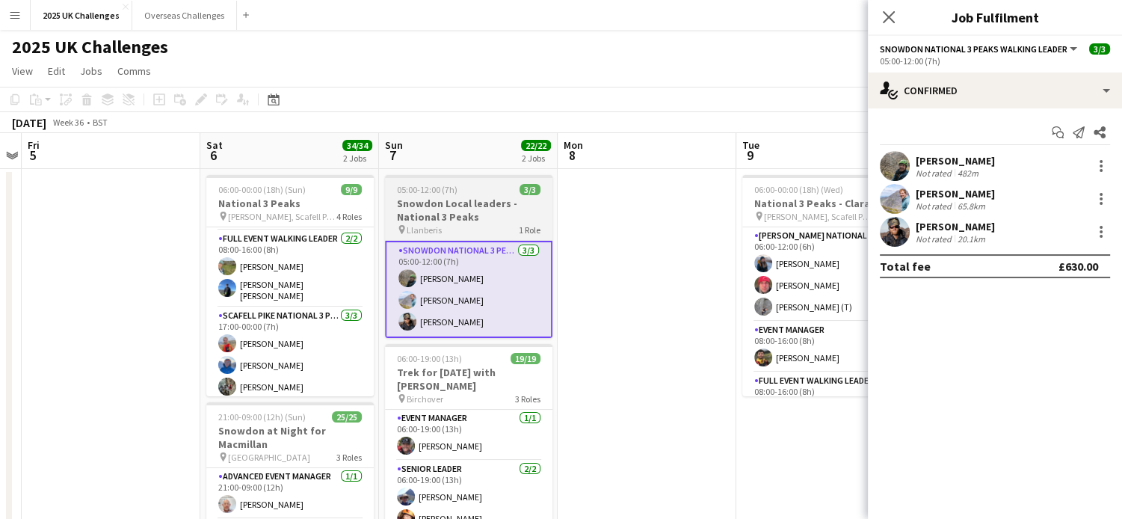
click at [463, 215] on h3 "Snowdon Local leaders - National 3 Peaks" at bounding box center [468, 210] width 167 height 27
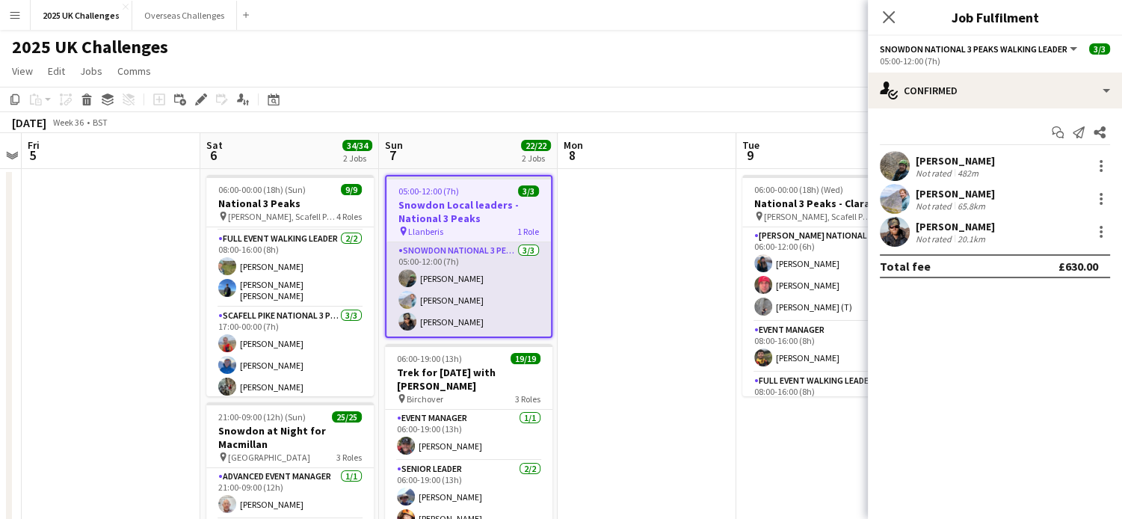
click at [485, 268] on app-card-role "Snowdon National 3 Peaks Walking Leader [DATE] 05:00-12:00 (7h) [PERSON_NAME] […" at bounding box center [469, 289] width 164 height 94
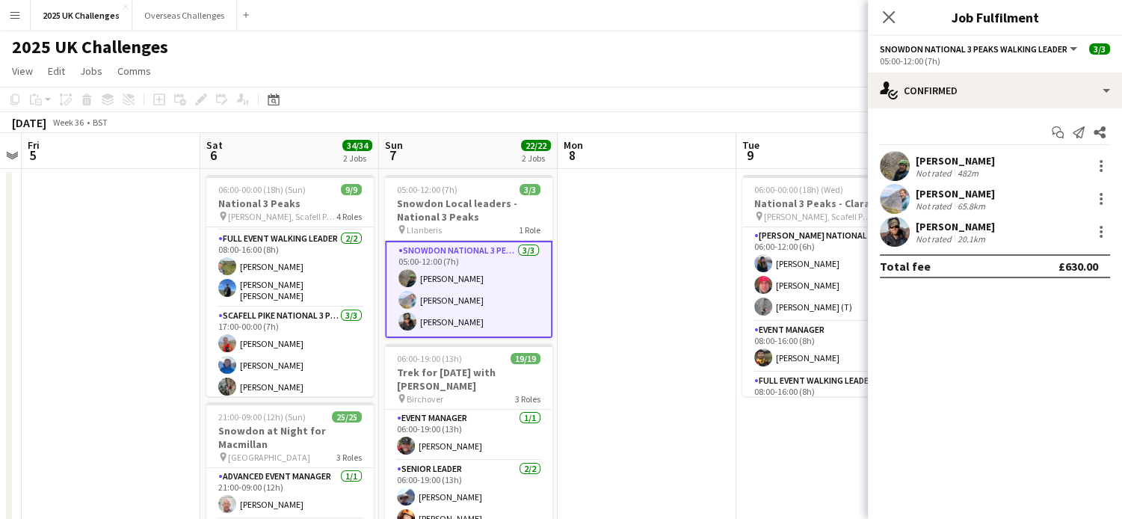
click at [996, 165] on div "[PERSON_NAME] Not rated 482m" at bounding box center [995, 166] width 254 height 30
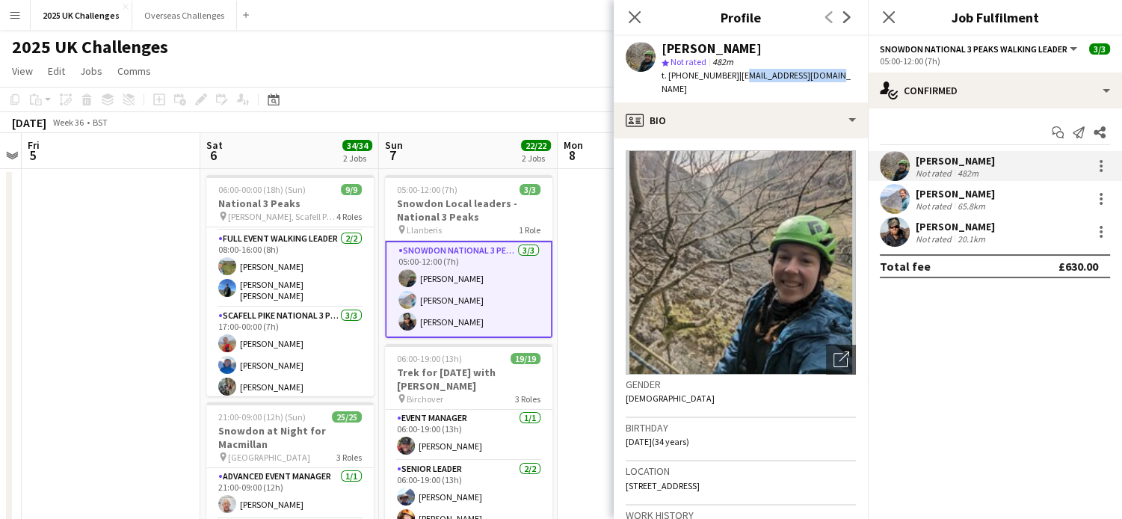
drag, startPoint x: 738, startPoint y: 74, endPoint x: 837, endPoint y: 79, distance: 98.8
click at [837, 79] on div "[PERSON_NAME] star Not rated 482m t. [PHONE_NUMBER] | [EMAIL_ADDRESS][DOMAIN_NA…" at bounding box center [741, 69] width 254 height 67
drag, startPoint x: 837, startPoint y: 79, endPoint x: 758, endPoint y: 77, distance: 78.5
click at [761, 78] on span "| [EMAIL_ADDRESS][DOMAIN_NAME]" at bounding box center [756, 82] width 189 height 25
click at [739, 76] on span "| [EMAIL_ADDRESS][DOMAIN_NAME]" at bounding box center [756, 82] width 189 height 25
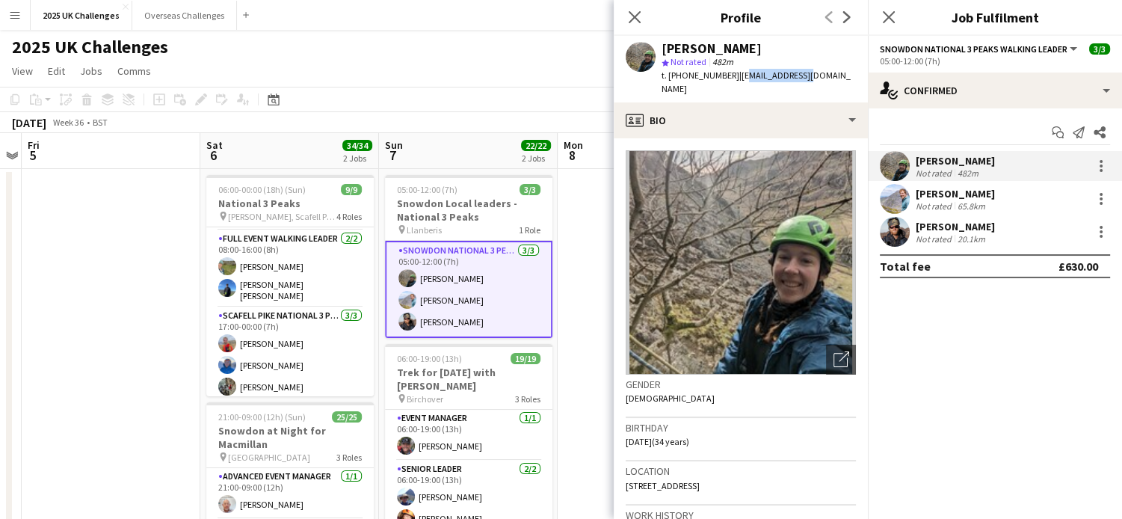
drag, startPoint x: 738, startPoint y: 76, endPoint x: 808, endPoint y: 80, distance: 70.4
click at [808, 80] on span "| [EMAIL_ADDRESS][DOMAIN_NAME]" at bounding box center [756, 82] width 189 height 25
drag, startPoint x: 808, startPoint y: 80, endPoint x: 850, endPoint y: 81, distance: 41.9
click at [858, 81] on app-profile-header "[PERSON_NAME] star Not rated 482m t. [PHONE_NUMBER] | [EMAIL_ADDRESS][DOMAIN_NA…" at bounding box center [741, 69] width 254 height 67
drag, startPoint x: 834, startPoint y: 76, endPoint x: 737, endPoint y: 72, distance: 97.3
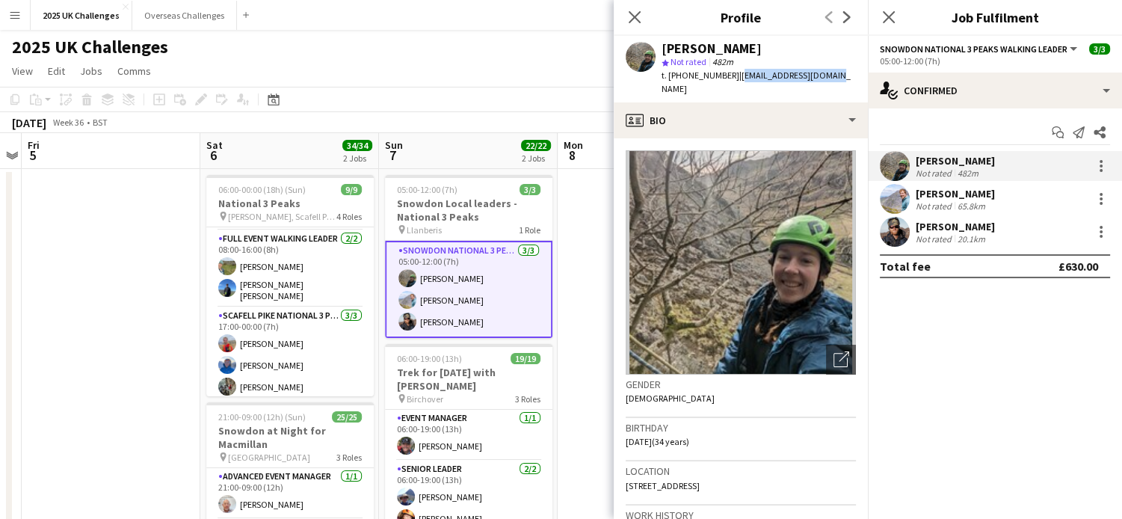
click at [737, 72] on div "[PERSON_NAME] star Not rated 482m t. [PHONE_NUMBER] | [EMAIL_ADDRESS][DOMAIN_NA…" at bounding box center [741, 69] width 254 height 67
click at [934, 195] on div "[PERSON_NAME]" at bounding box center [955, 193] width 79 height 13
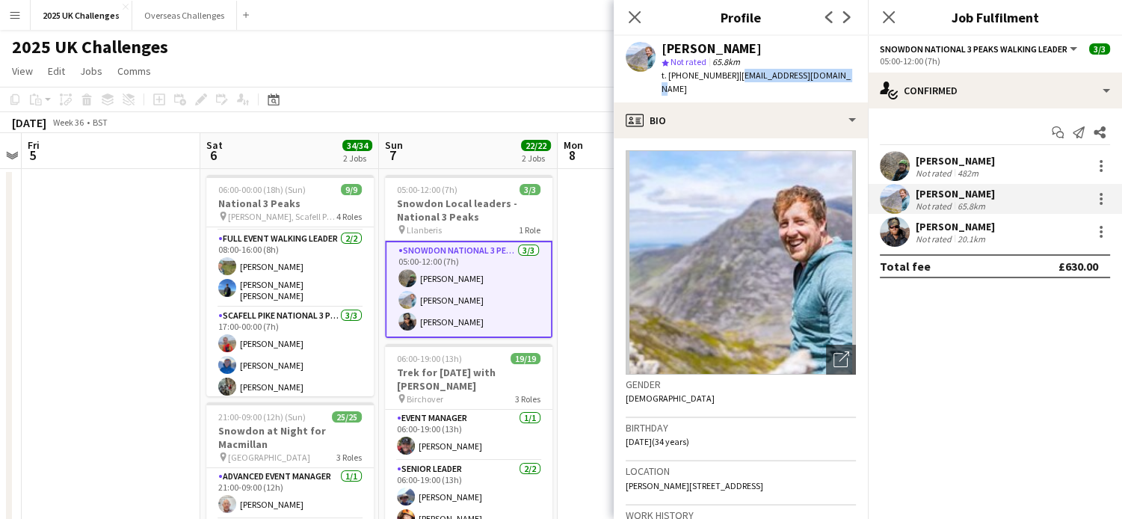
drag, startPoint x: 732, startPoint y: 76, endPoint x: 864, endPoint y: 76, distance: 132.3
click at [864, 76] on app-profile-header "[PERSON_NAME] star Not rated 65.8km t. [PHONE_NUMBER] | [EMAIL_ADDRESS][DOMAIN_…" at bounding box center [741, 69] width 254 height 67
click at [957, 224] on div "[PERSON_NAME]" at bounding box center [955, 226] width 79 height 13
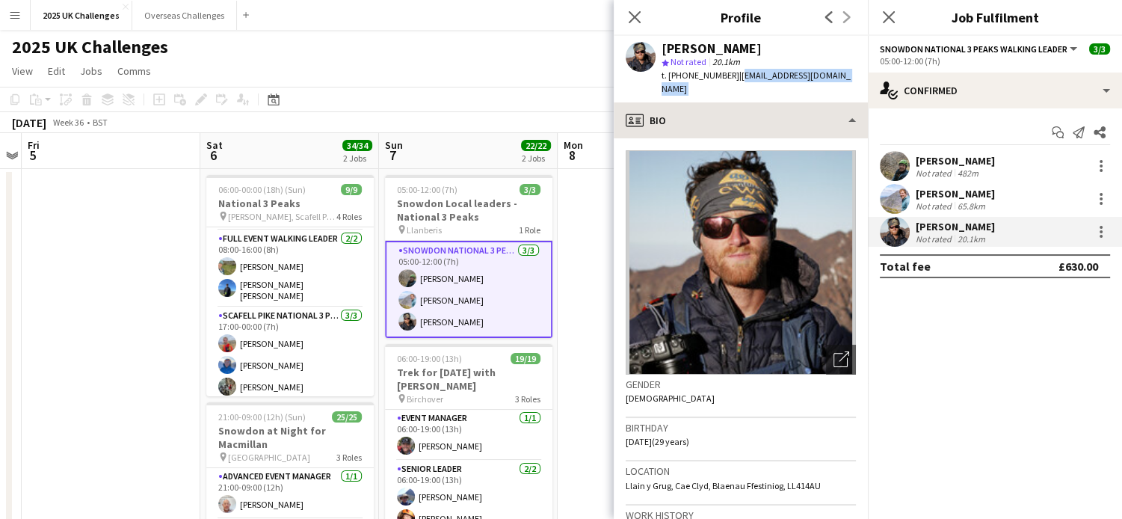
drag, startPoint x: 736, startPoint y: 76, endPoint x: 829, endPoint y: 89, distance: 93.7
click at [829, 89] on app-crew-profile "Close pop-in Profile Previous Next [PERSON_NAME] star Not rated 20.1km t. [PHON…" at bounding box center [741, 259] width 254 height 519
